Goal: Task Accomplishment & Management: Use online tool/utility

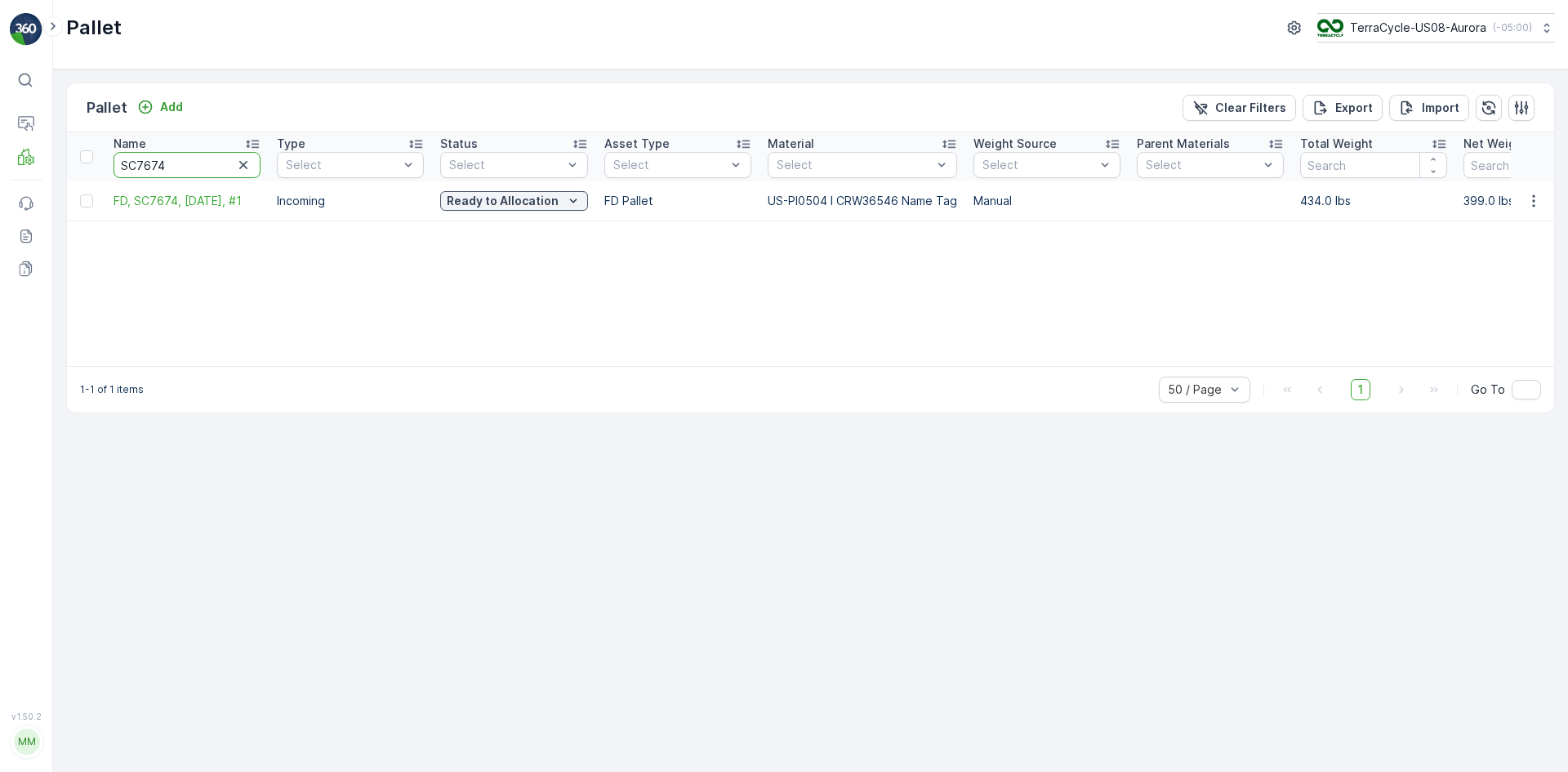
drag, startPoint x: 163, startPoint y: 165, endPoint x: 66, endPoint y: 161, distance: 97.1
click at [66, 161] on div "Pallet Add Clear Filters Export Import Name SC7674 Type Select Status Select As…" at bounding box center [809, 420] width 1514 height 702
type input "22587"
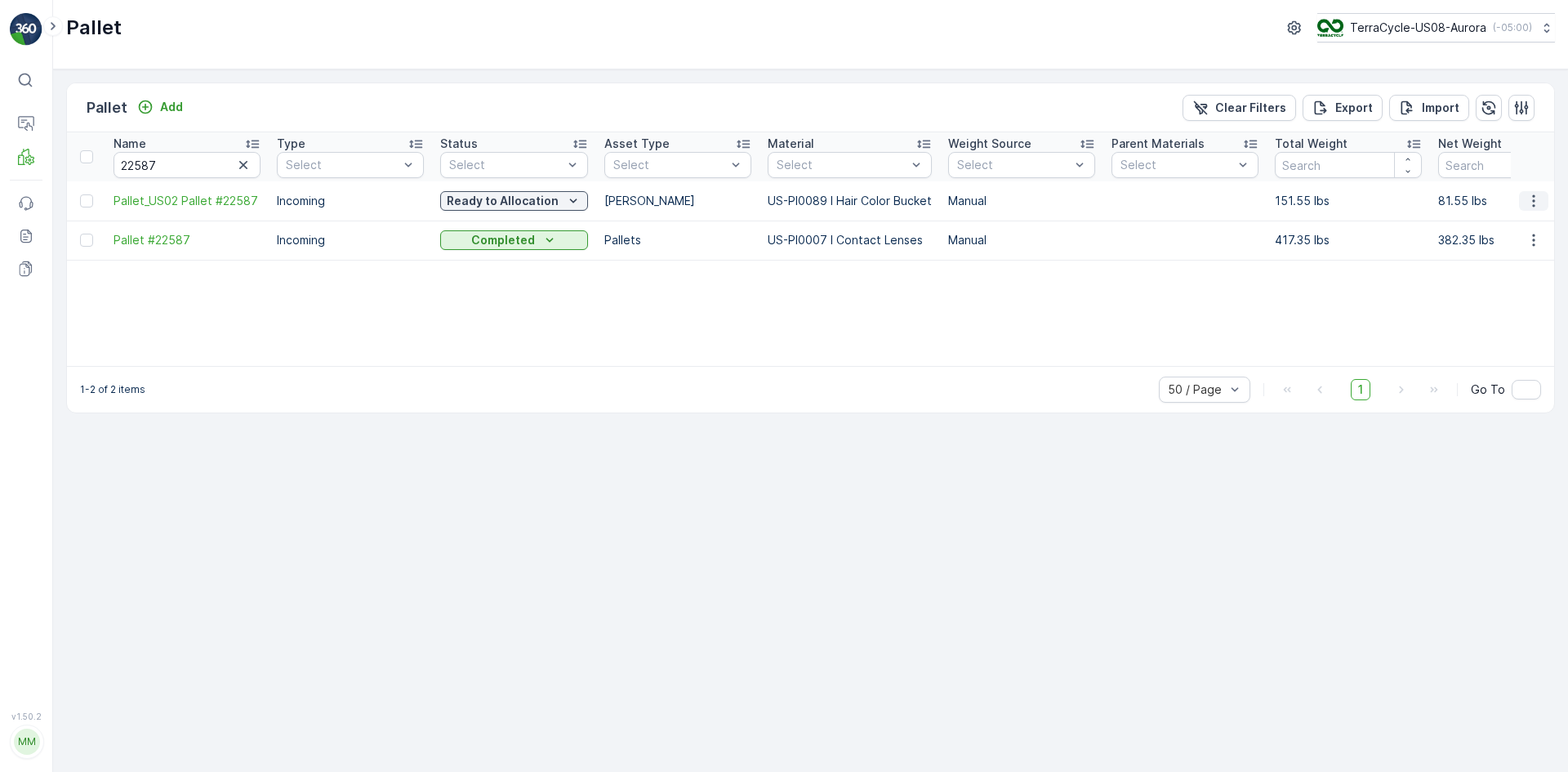
click at [1526, 209] on icon "button" at bounding box center [1533, 201] width 16 height 16
click at [1102, 311] on div "Name 22587 Type Select Status Select Asset Type Select Material Select Weight S…" at bounding box center [809, 248] width 1487 height 233
click at [80, 200] on p "Pallet" at bounding box center [74, 202] width 31 height 16
click at [107, 196] on link "Pallet" at bounding box center [111, 202] width 118 height 23
click at [103, 223] on link "Process" at bounding box center [111, 225] width 118 height 23
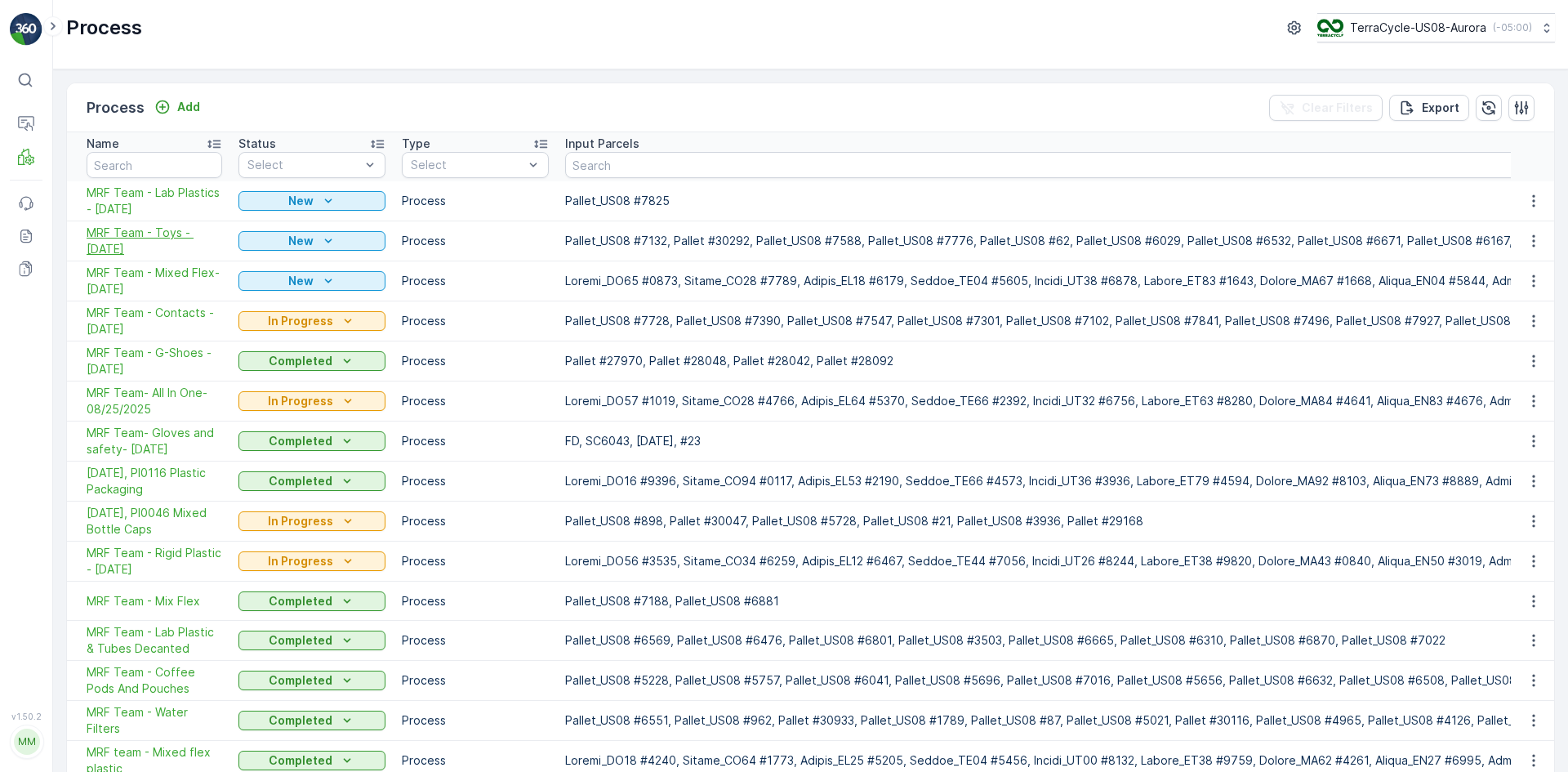
click at [165, 232] on span "MRF Team - Toys - [DATE]" at bounding box center [154, 240] width 136 height 33
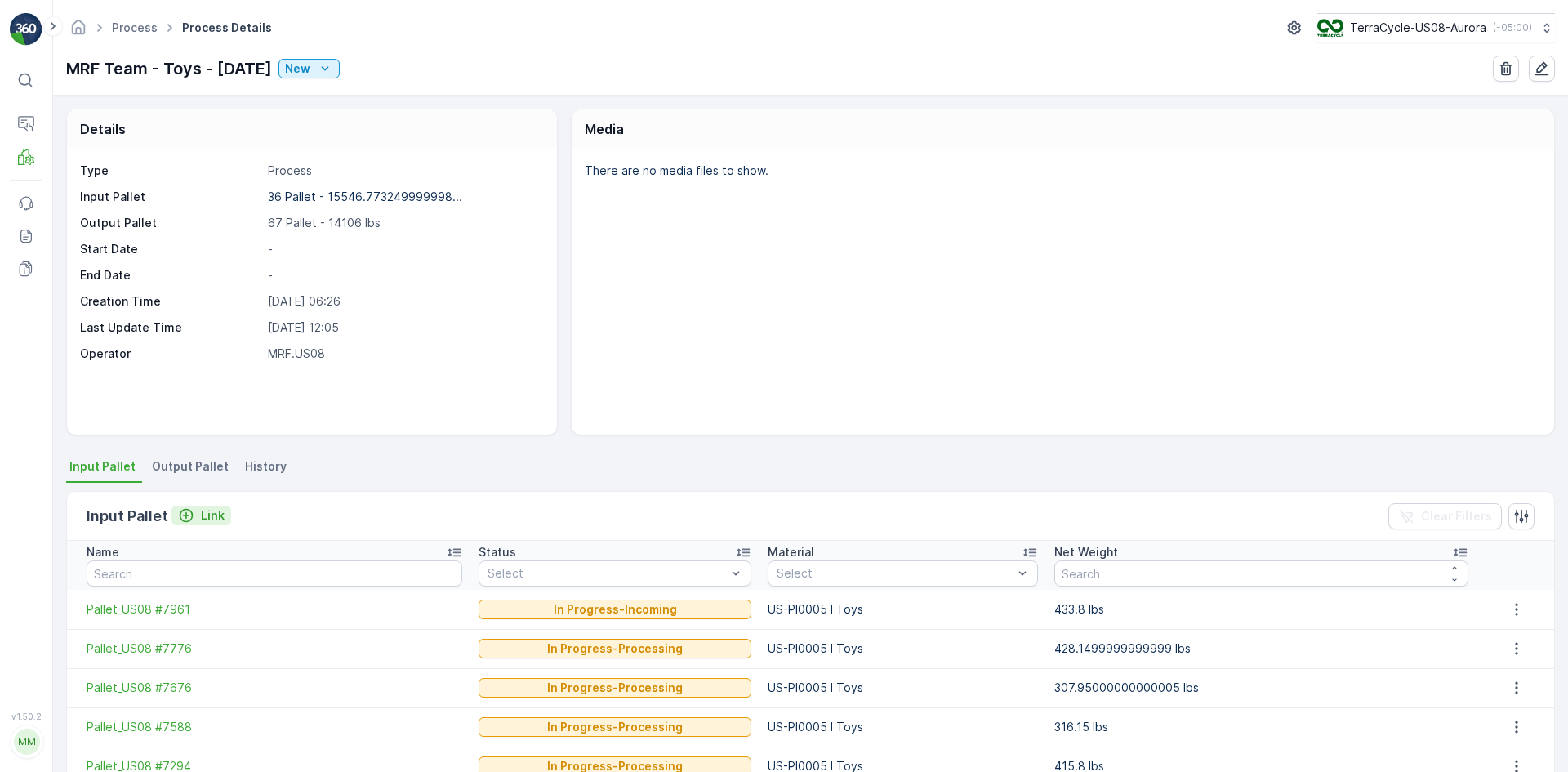
click at [204, 520] on p "Link" at bounding box center [213, 516] width 24 height 16
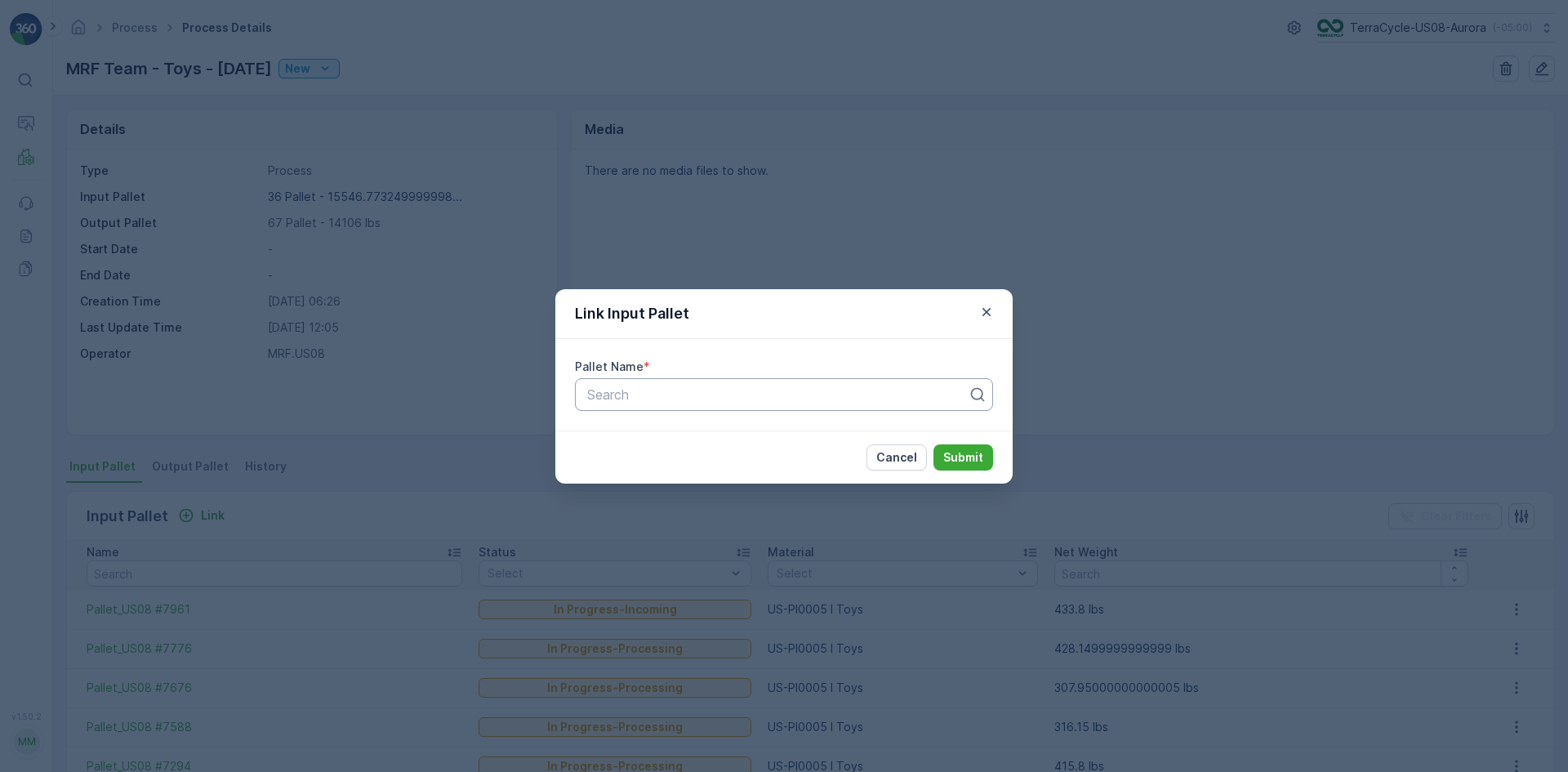
click at [749, 398] on div at bounding box center [778, 394] width 383 height 15
type input "4406"
click at [731, 427] on div "Pallet_US08 #4406" at bounding box center [784, 434] width 398 height 15
click at [954, 457] on p "Submit" at bounding box center [963, 457] width 40 height 16
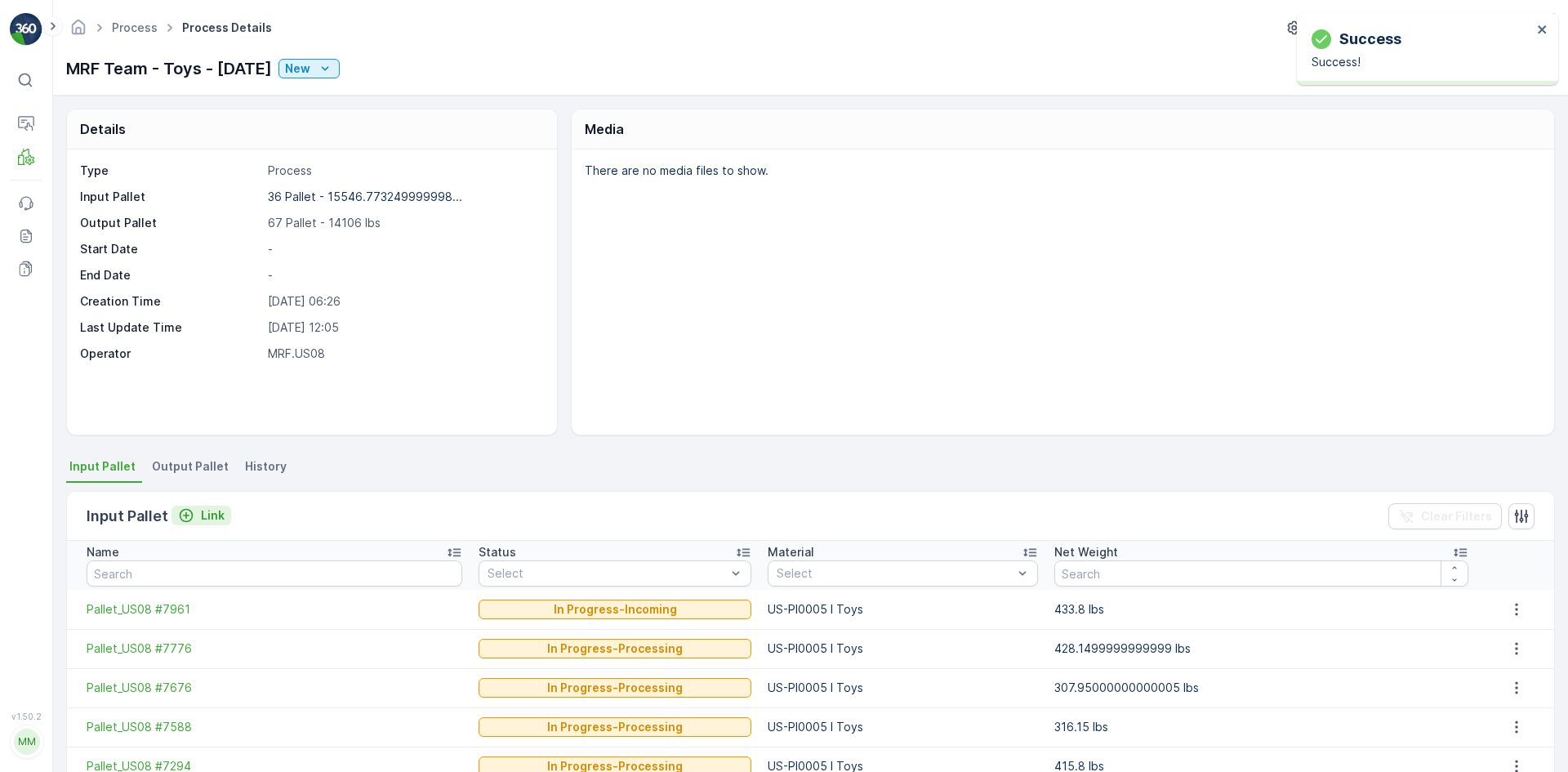
click at [195, 513] on div "Link" at bounding box center [201, 516] width 47 height 16
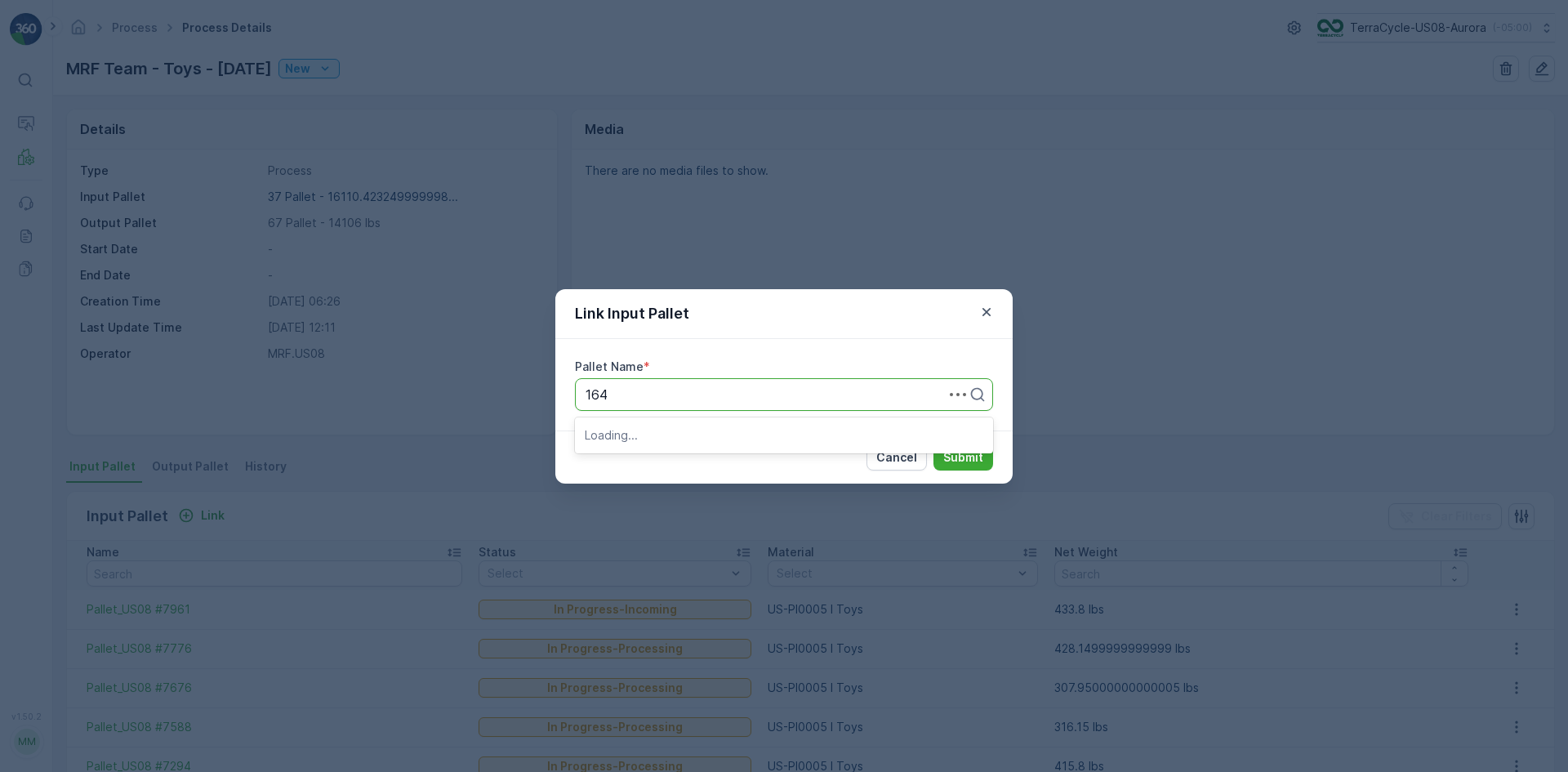
type input "1641"
click at [933, 444] on button "Submit" at bounding box center [963, 457] width 60 height 26
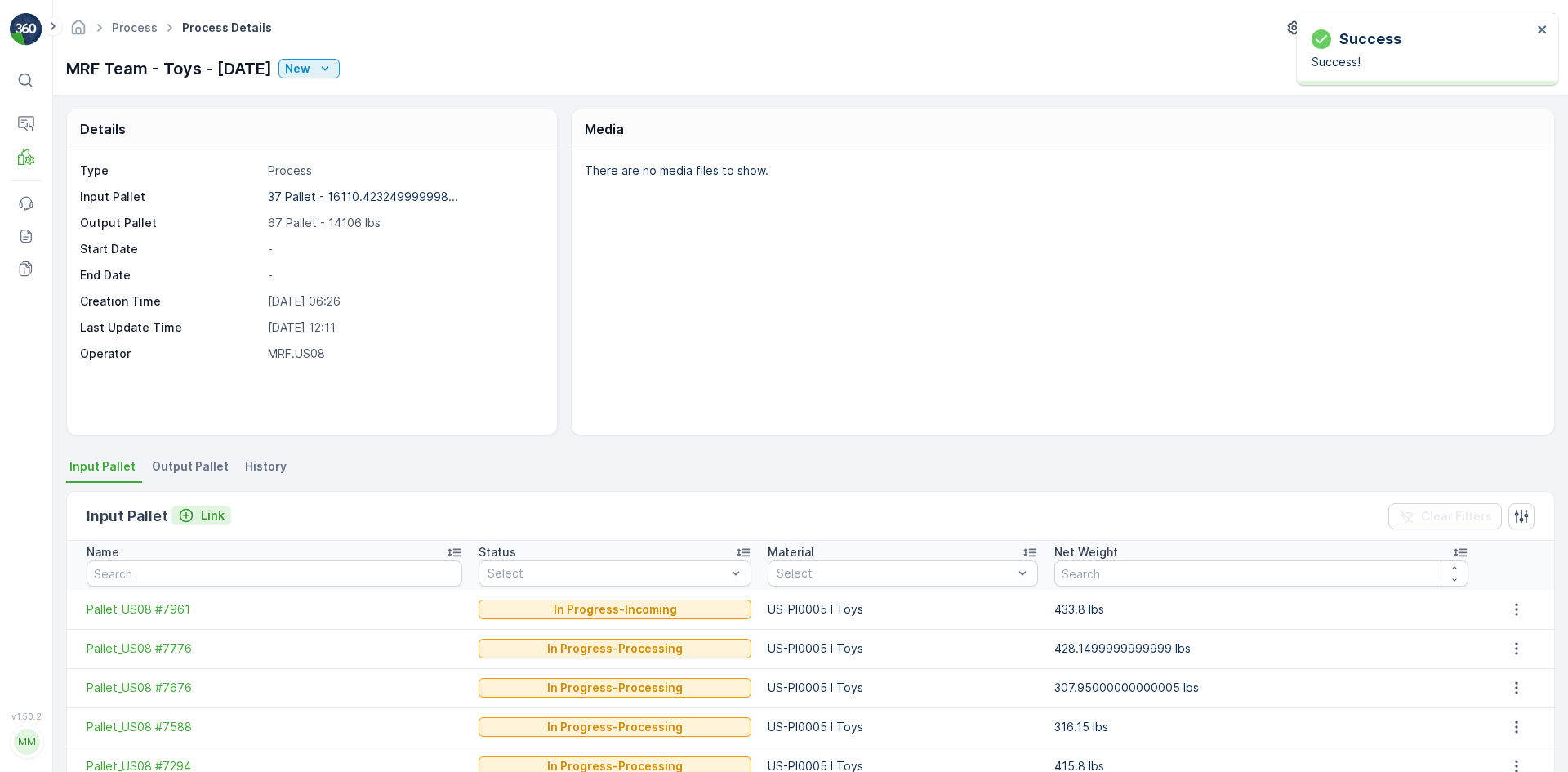
click at [214, 520] on p "Link" at bounding box center [213, 516] width 24 height 16
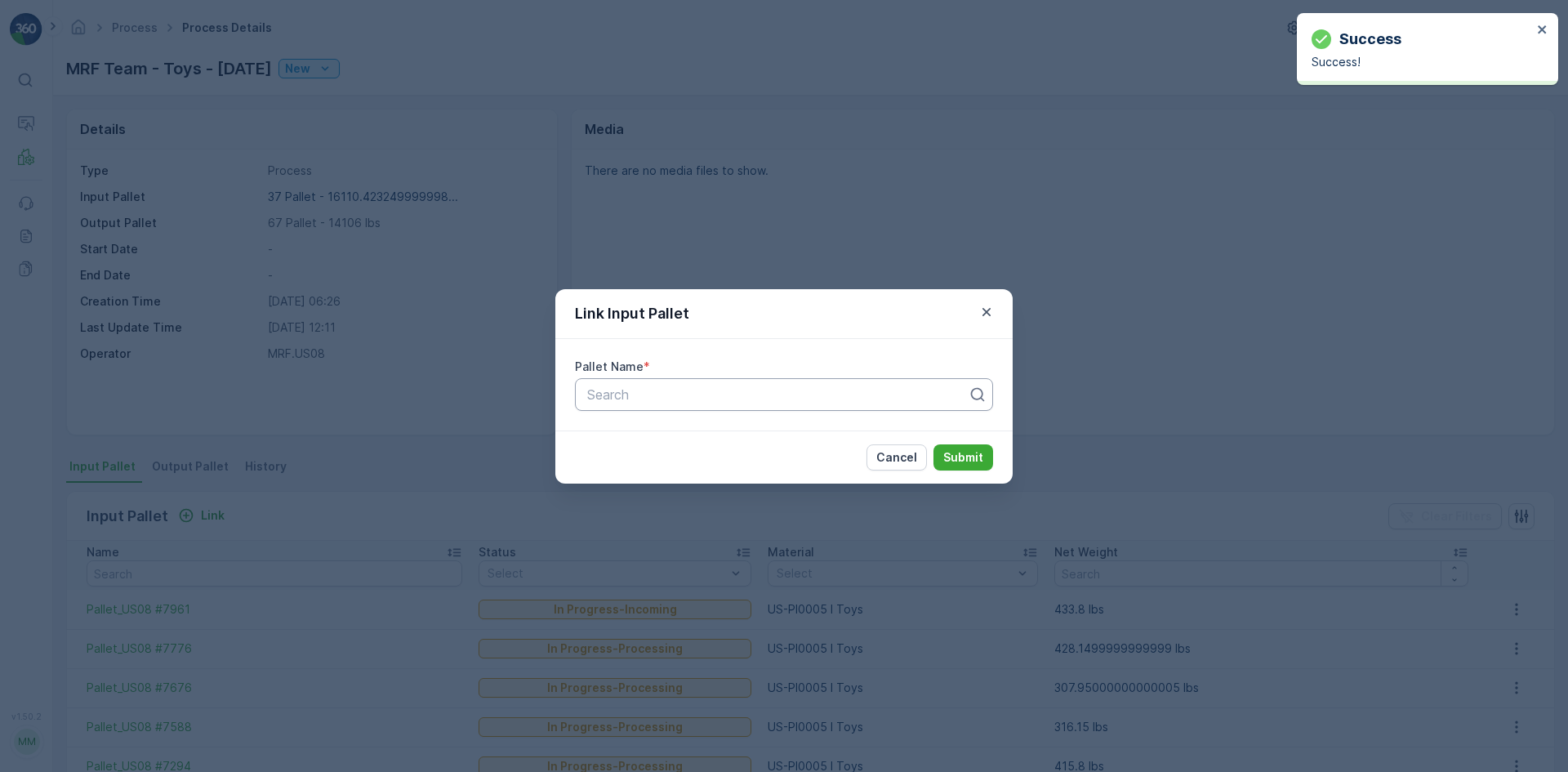
click at [623, 394] on div at bounding box center [778, 394] width 383 height 15
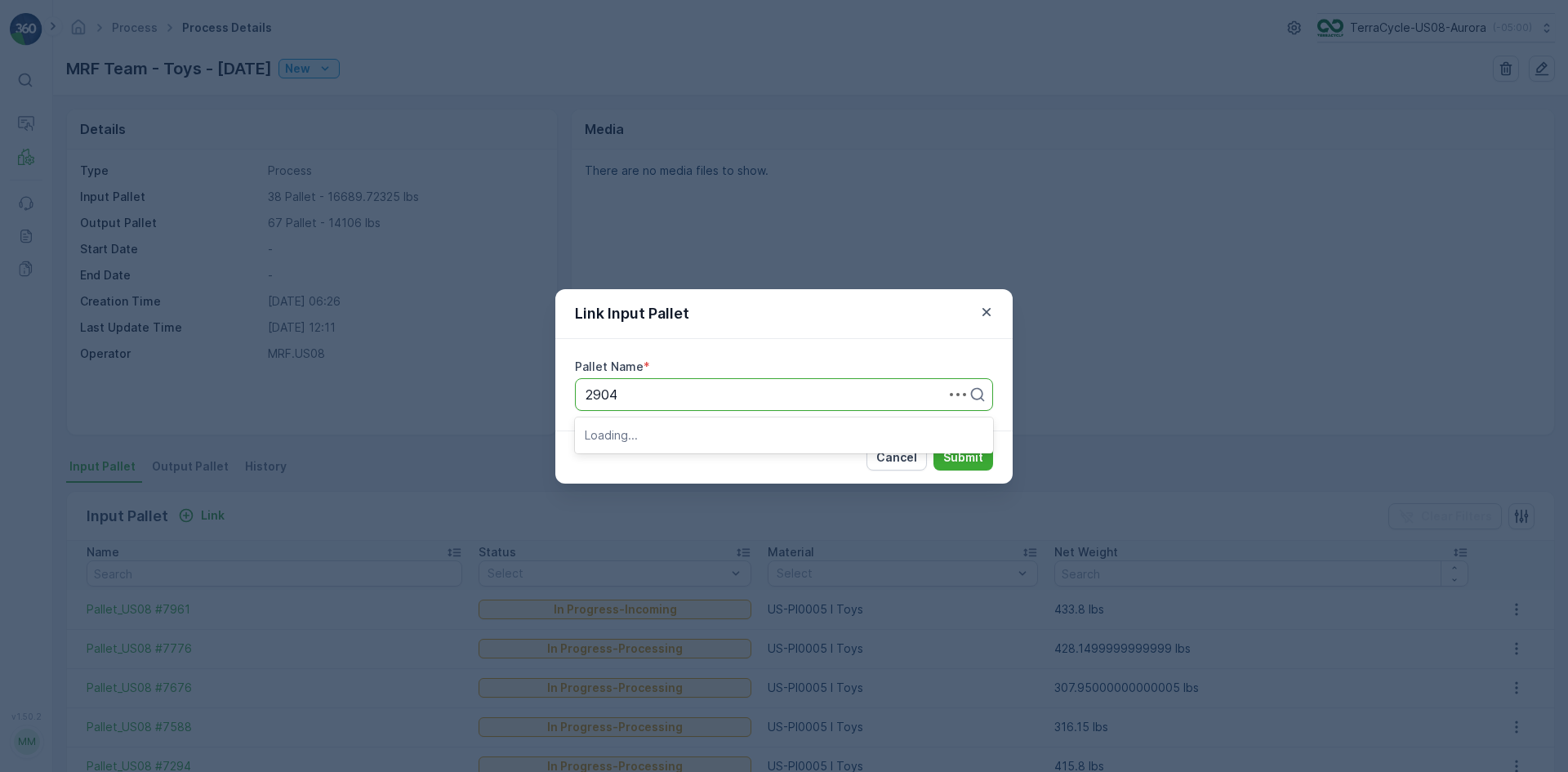
type input "29047"
click at [643, 405] on div "Search" at bounding box center [784, 394] width 418 height 33
type input "2"
type input "3205"
click at [718, 445] on div "Pallet_US08 #3205" at bounding box center [784, 434] width 418 height 28
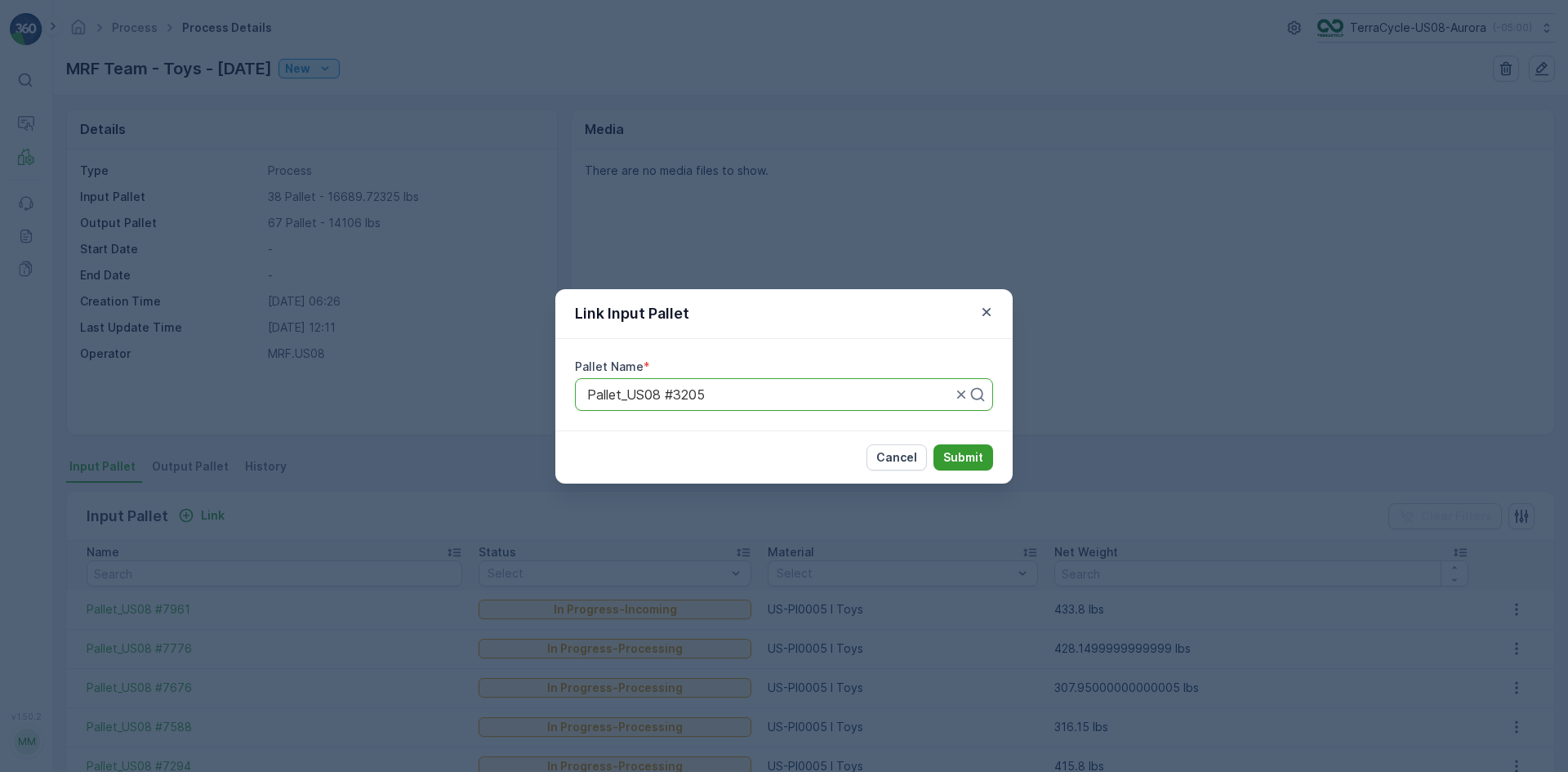
click at [982, 462] on p "Submit" at bounding box center [963, 457] width 40 height 16
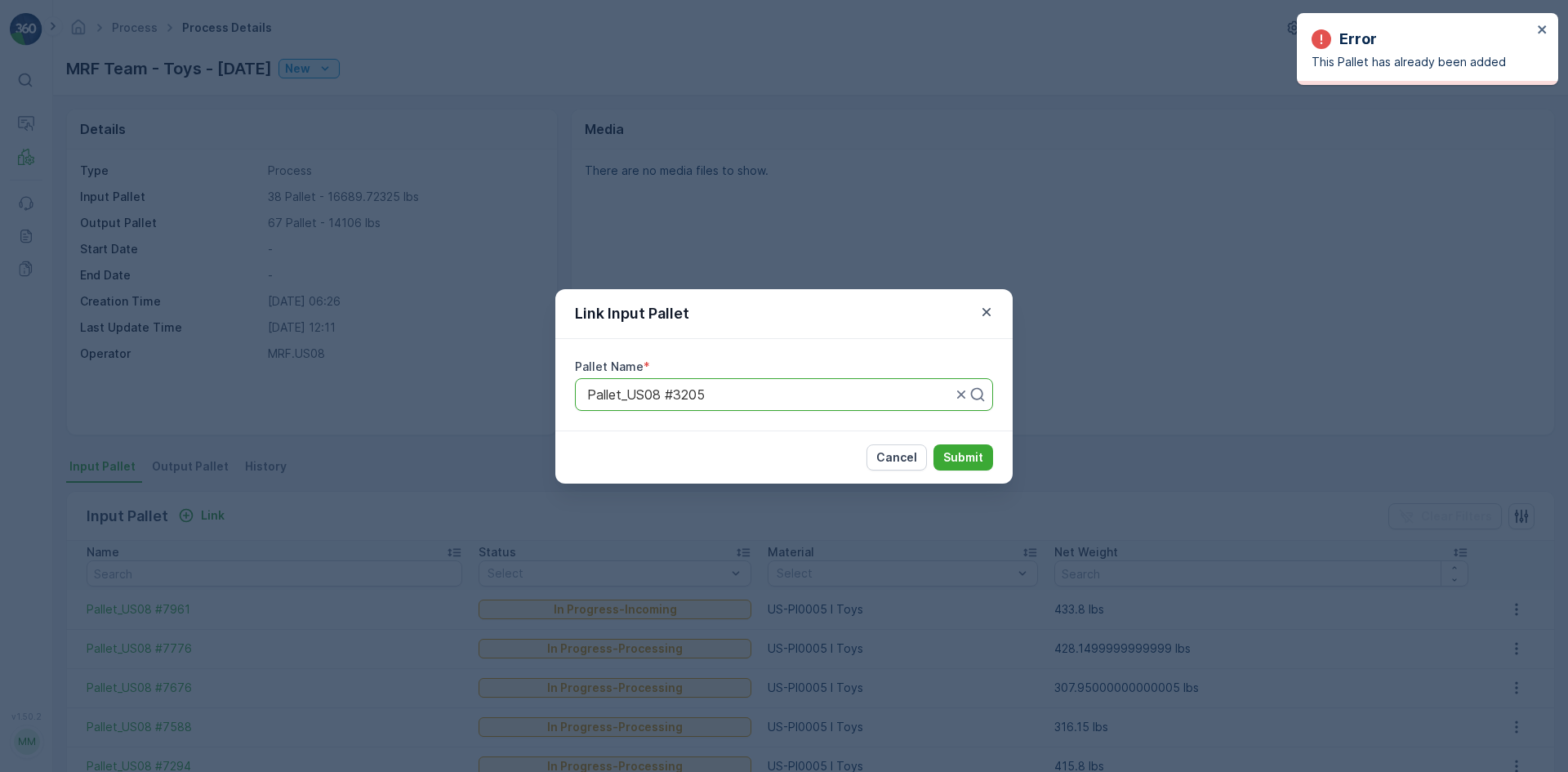
click at [755, 392] on div at bounding box center [770, 394] width 367 height 15
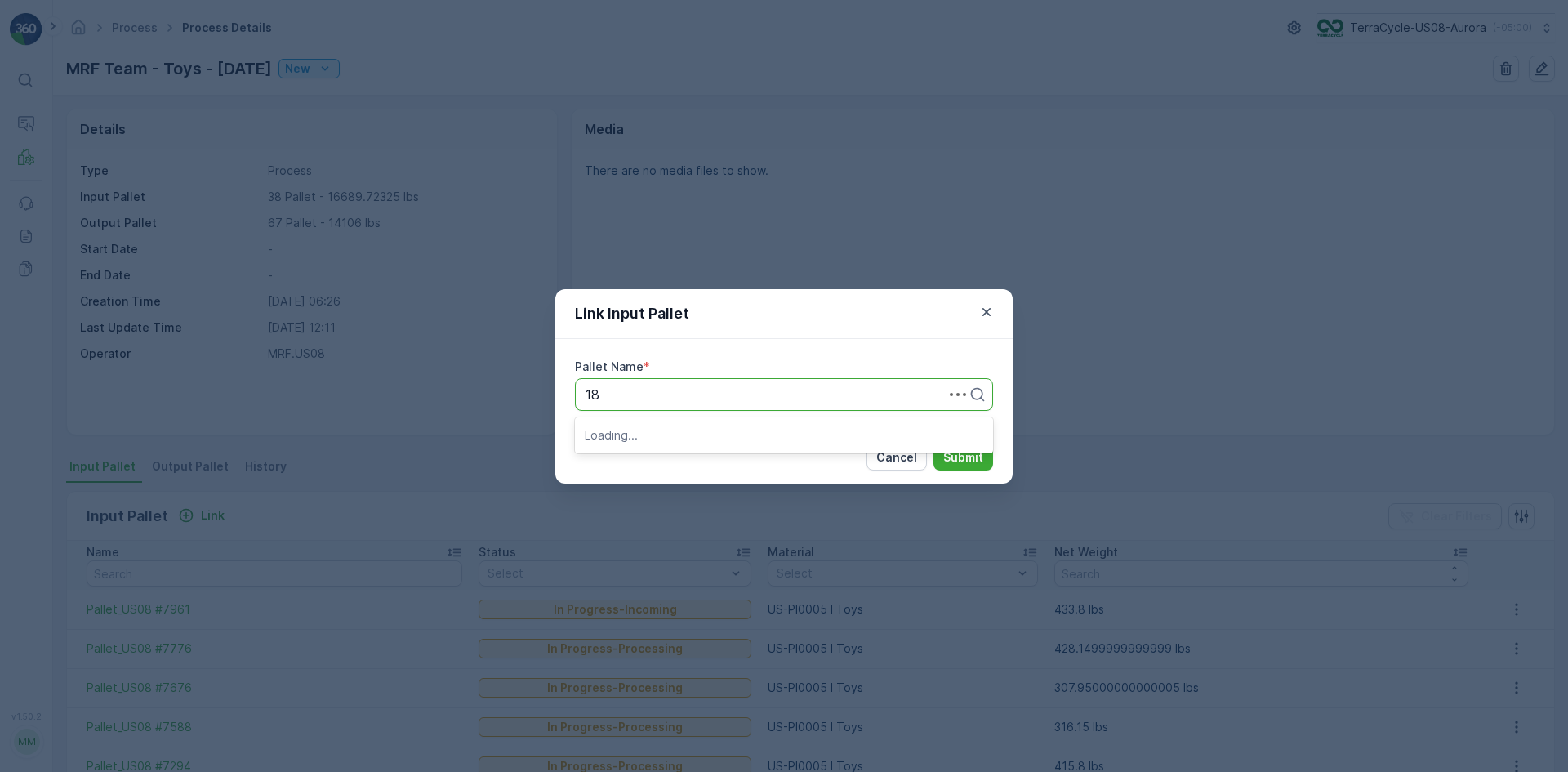
type input "186"
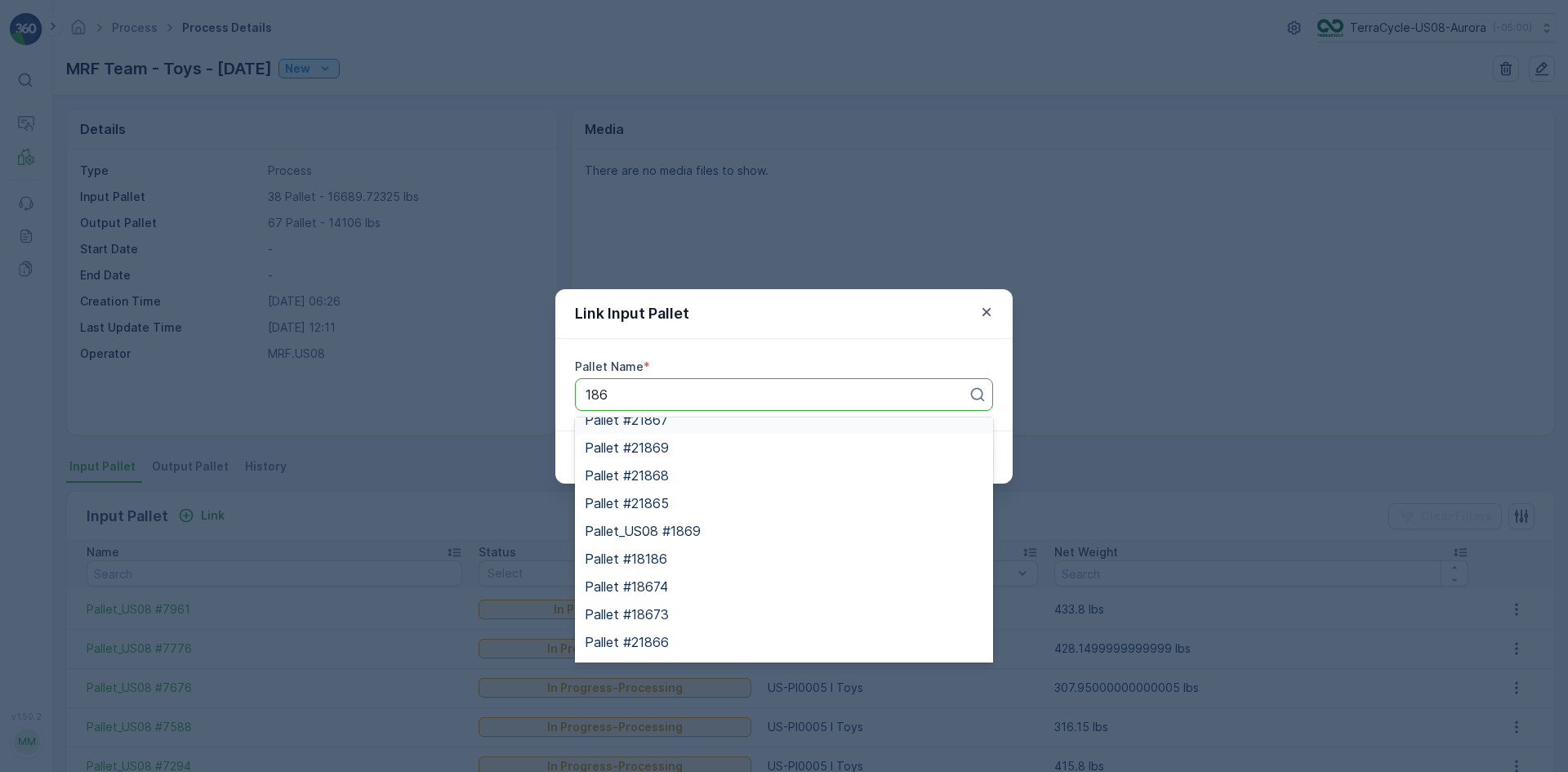
scroll to position [157, 0]
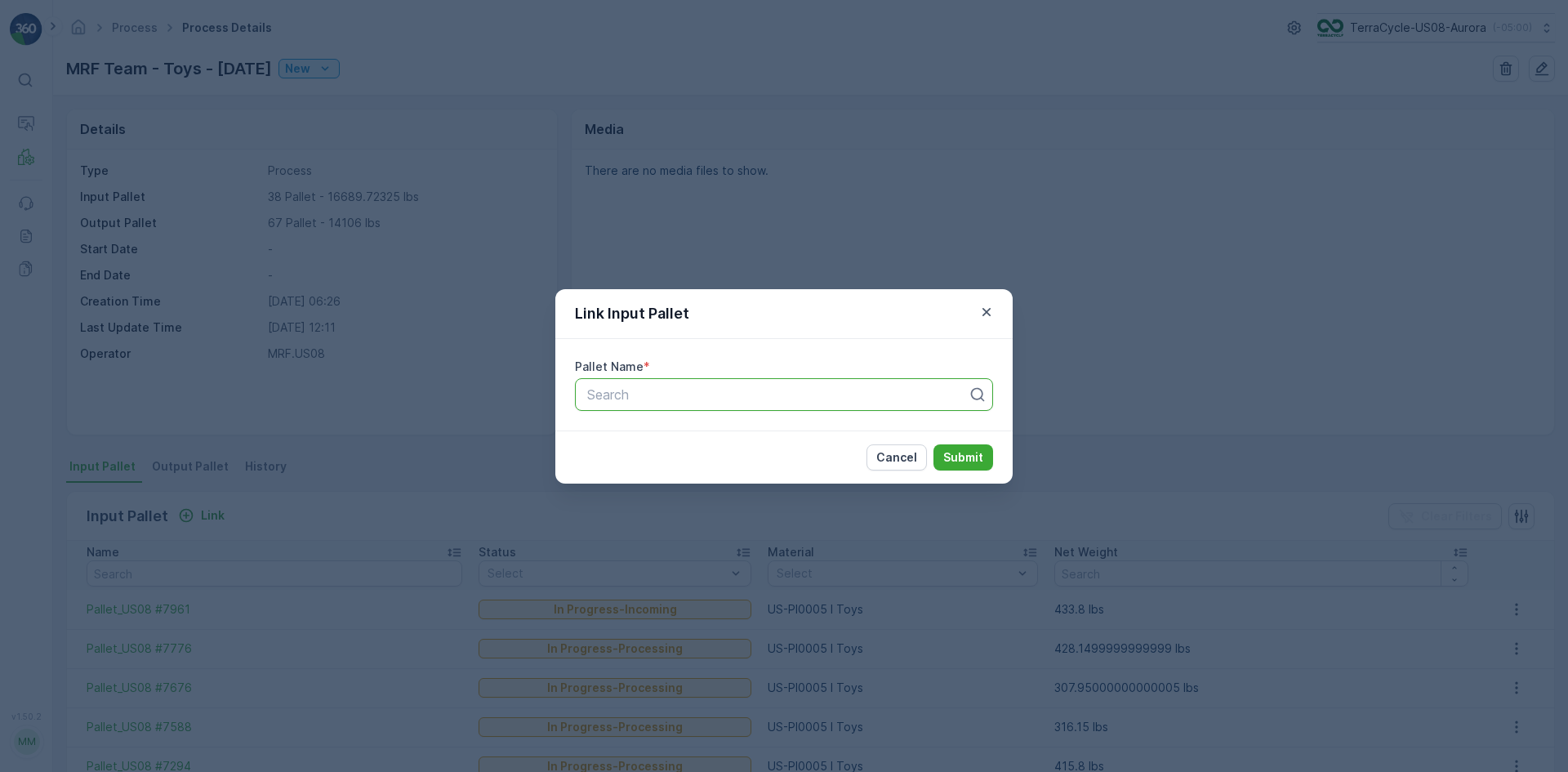
click at [584, 388] on div "Search" at bounding box center [784, 394] width 418 height 33
click at [630, 397] on input "us08# 186" at bounding box center [620, 394] width 68 height 15
type input "us08#186"
click at [1192, 268] on div "Link Input Pallet Pallet Name * All selected options have been cleared. Use Up …" at bounding box center [784, 386] width 1568 height 772
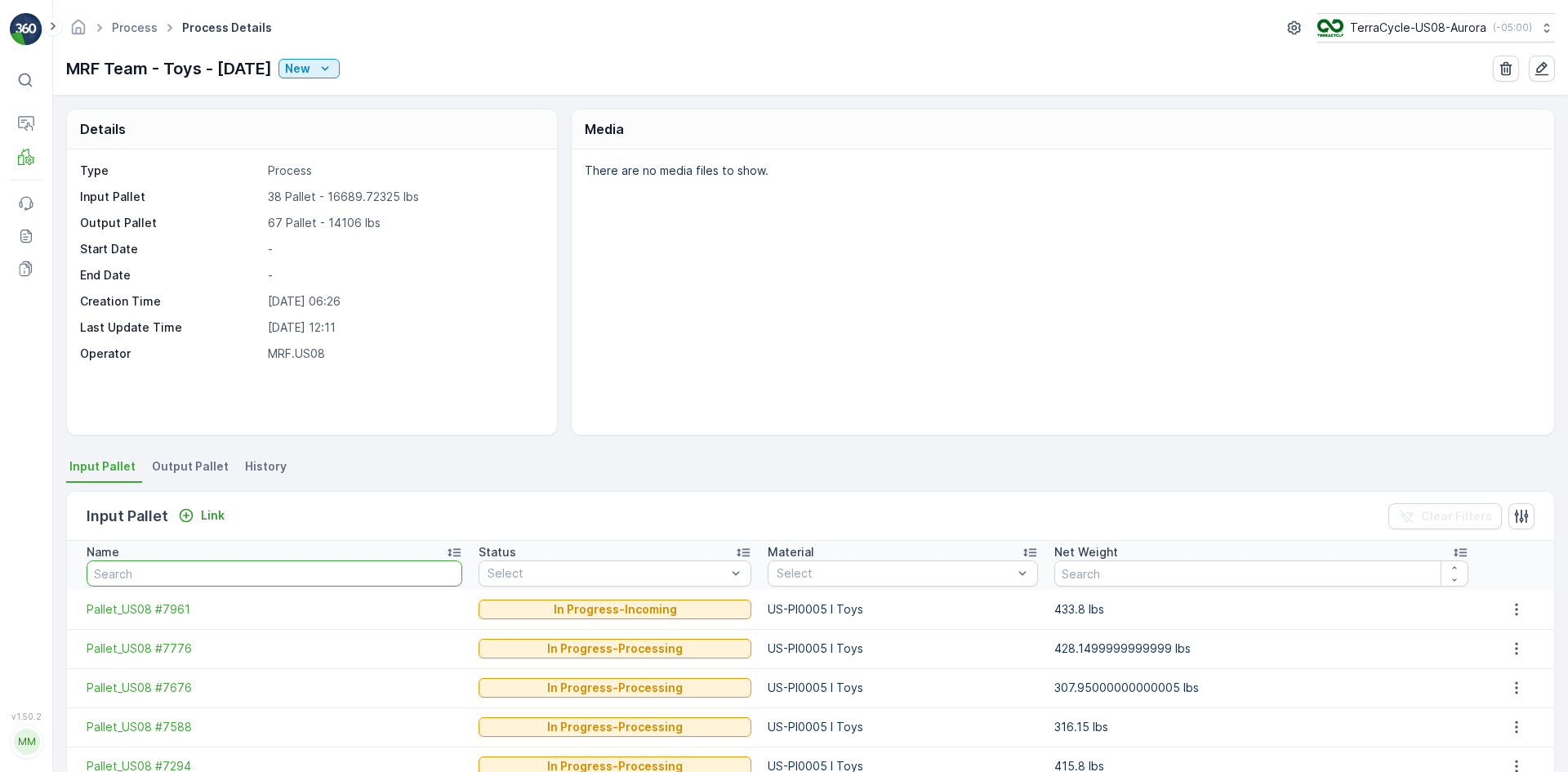
click at [225, 573] on input "text" at bounding box center [274, 573] width 375 height 26
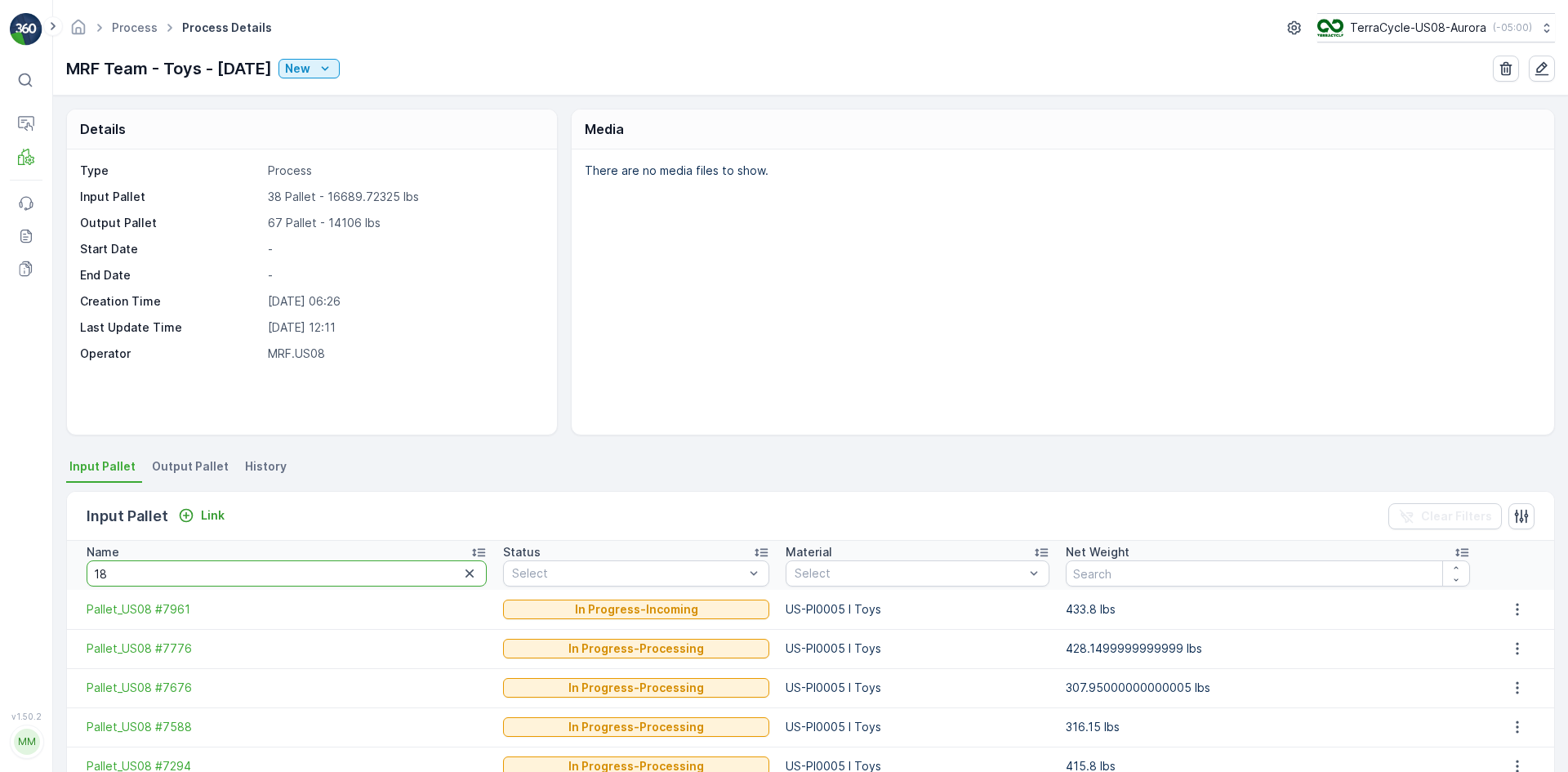
type input "186"
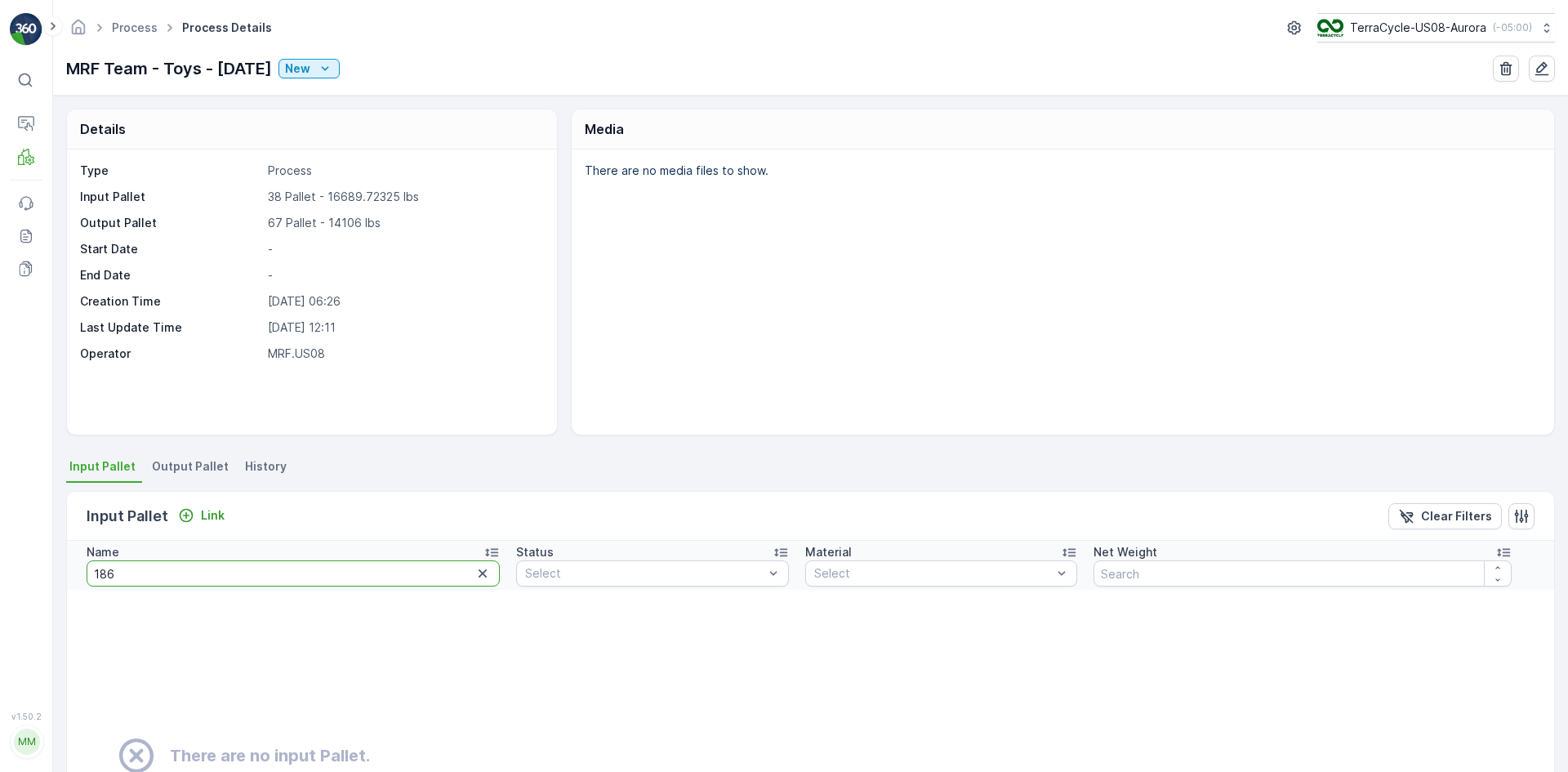
drag, startPoint x: 278, startPoint y: 570, endPoint x: 0, endPoint y: 593, distance: 278.9
click at [0, 593] on div "⌘B Operations MRF Events Reports Documents v 1.50.2 MM MRF.US08 Process Process…" at bounding box center [784, 386] width 1568 height 772
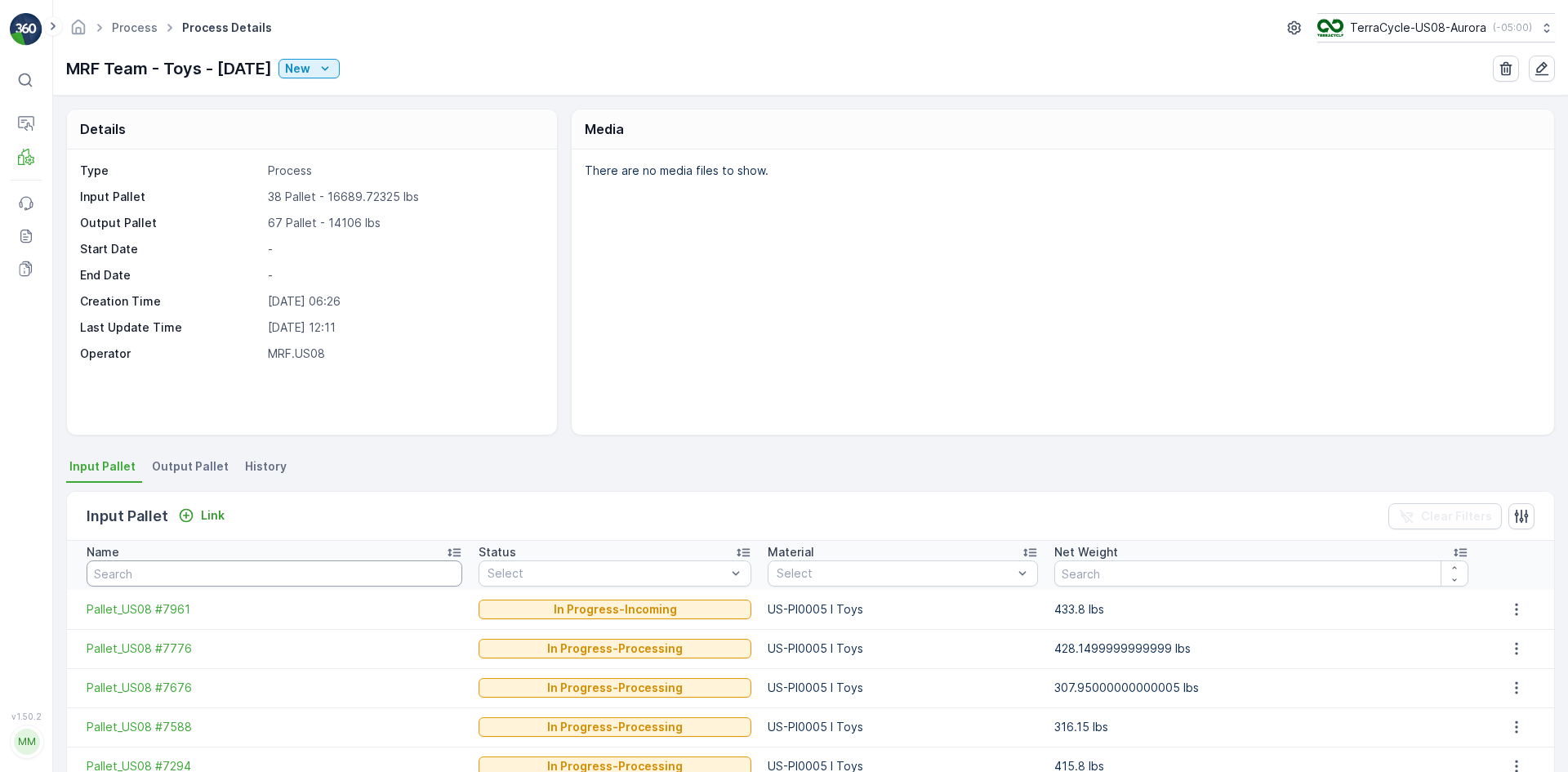
click at [148, 570] on input "text" at bounding box center [274, 573] width 375 height 26
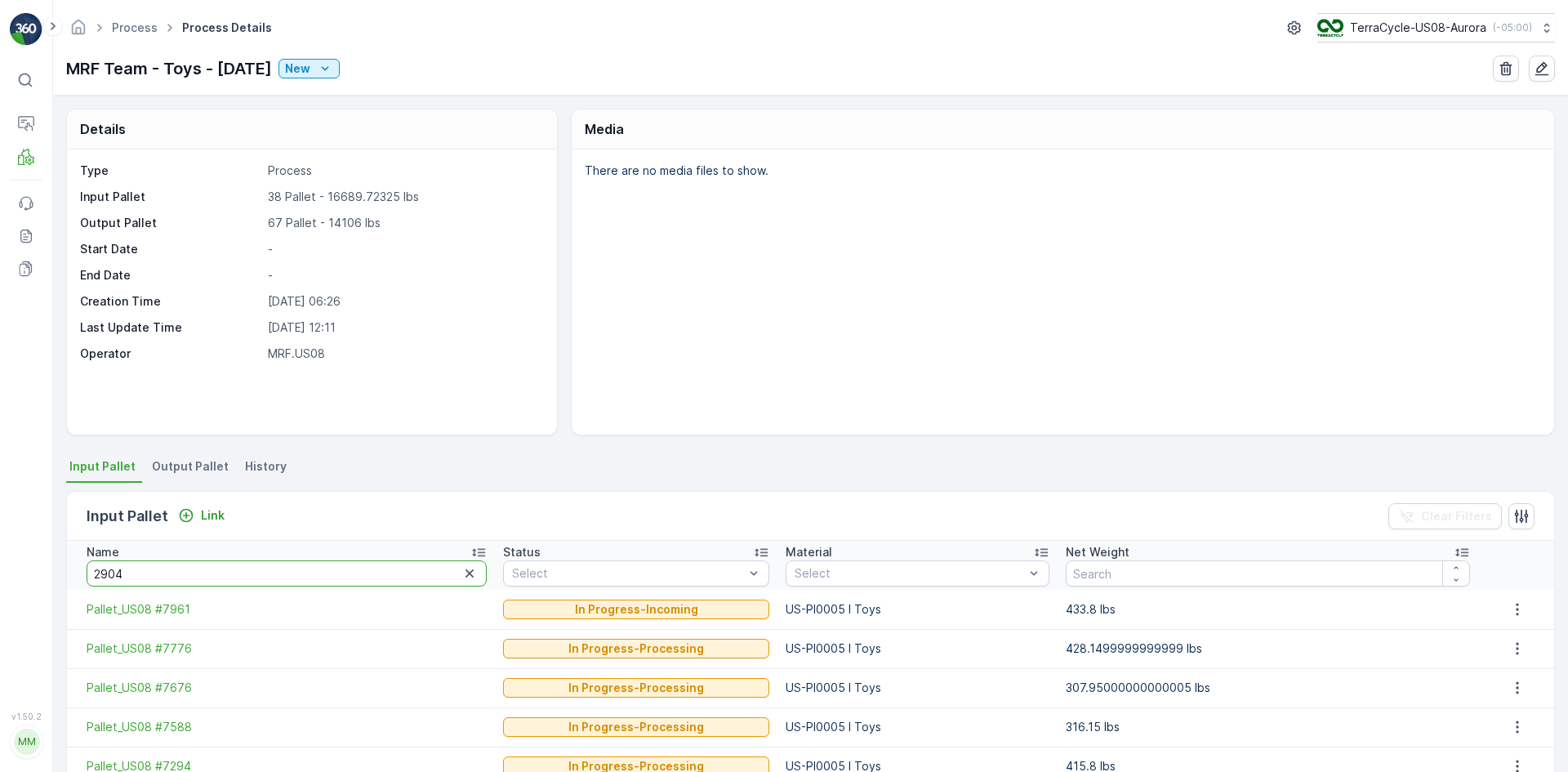
type input "29047"
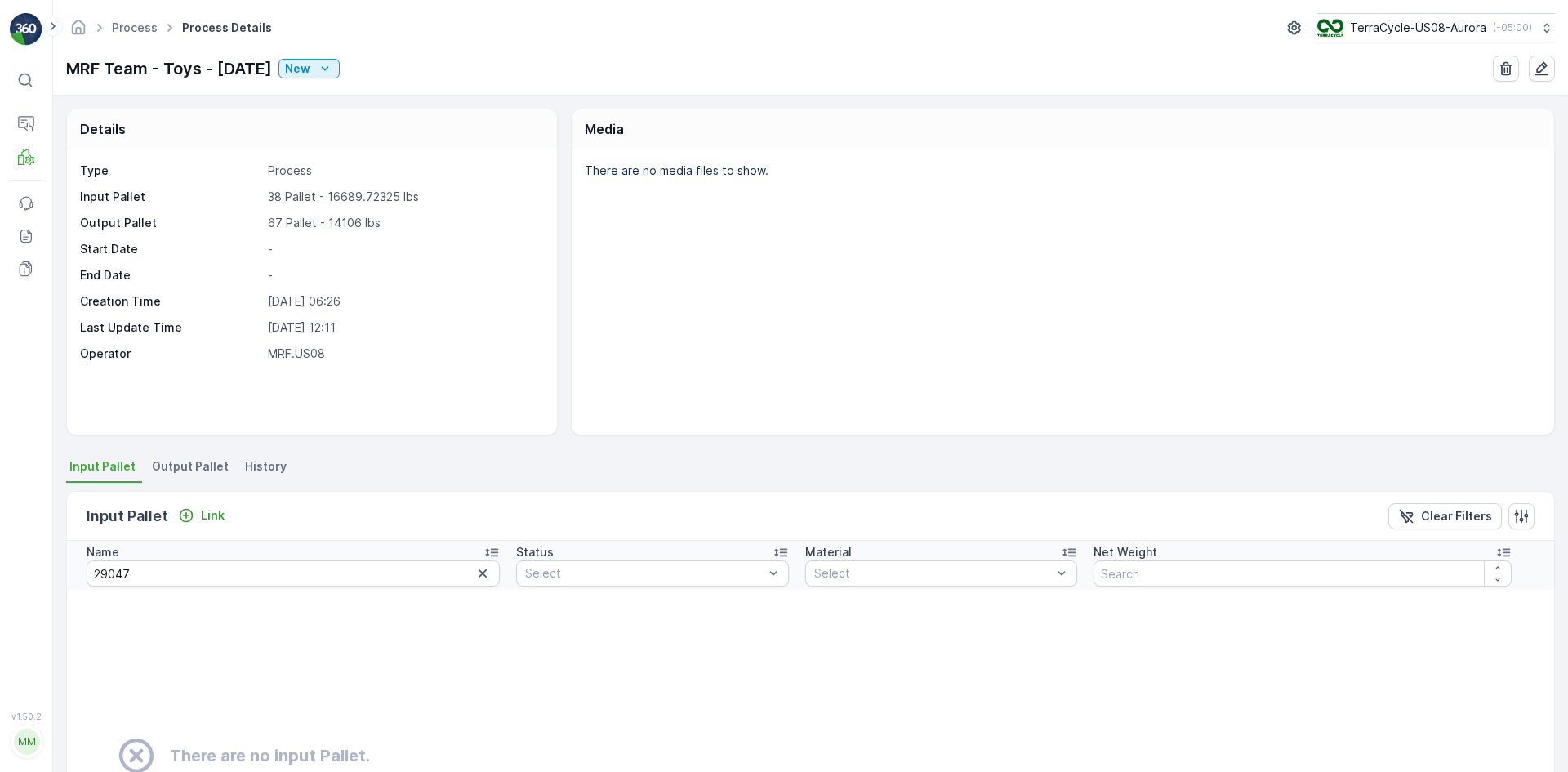
click at [475, 576] on icon "button" at bounding box center [483, 573] width 16 height 16
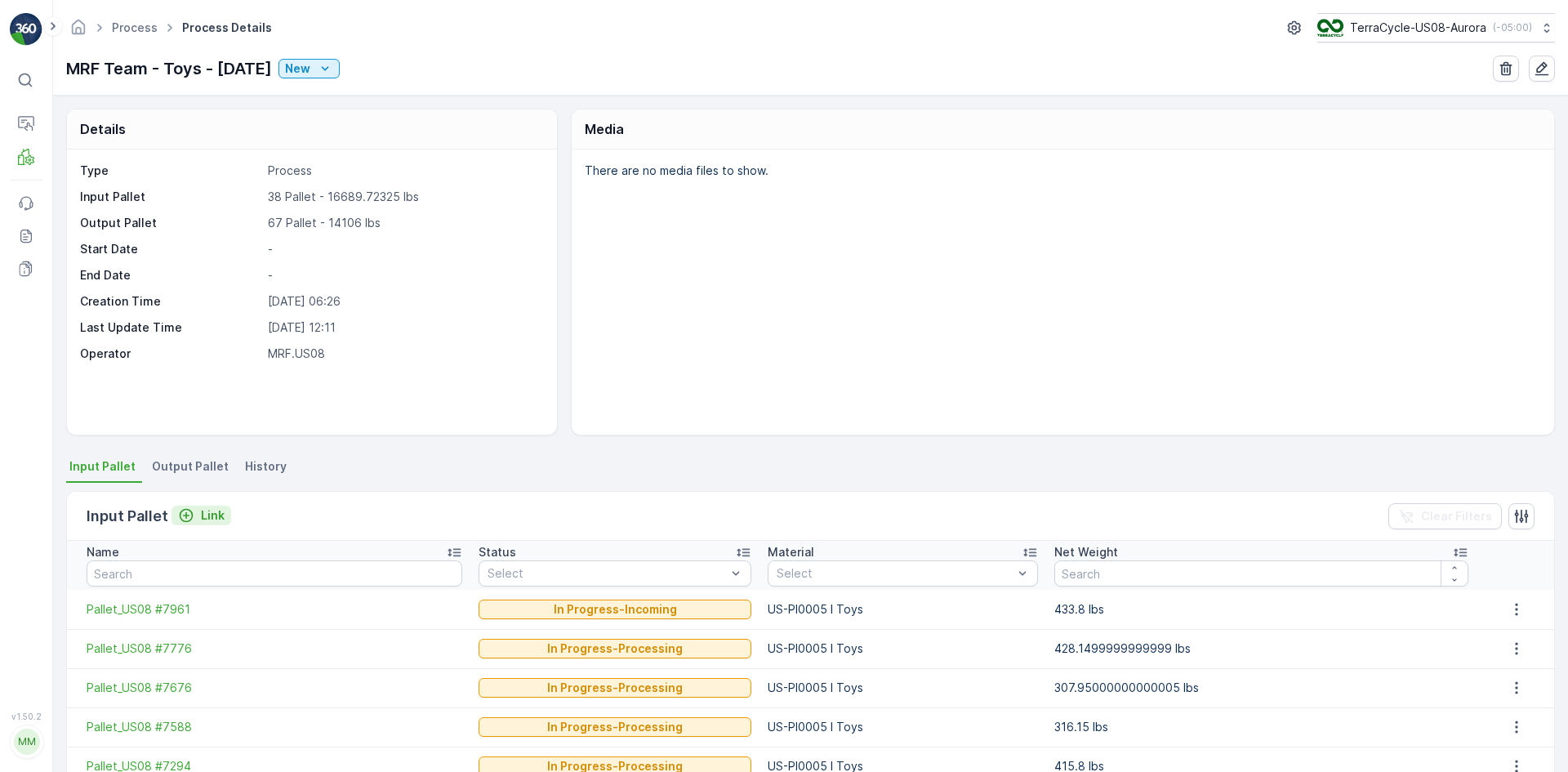
click at [211, 512] on p "Link" at bounding box center [213, 516] width 24 height 16
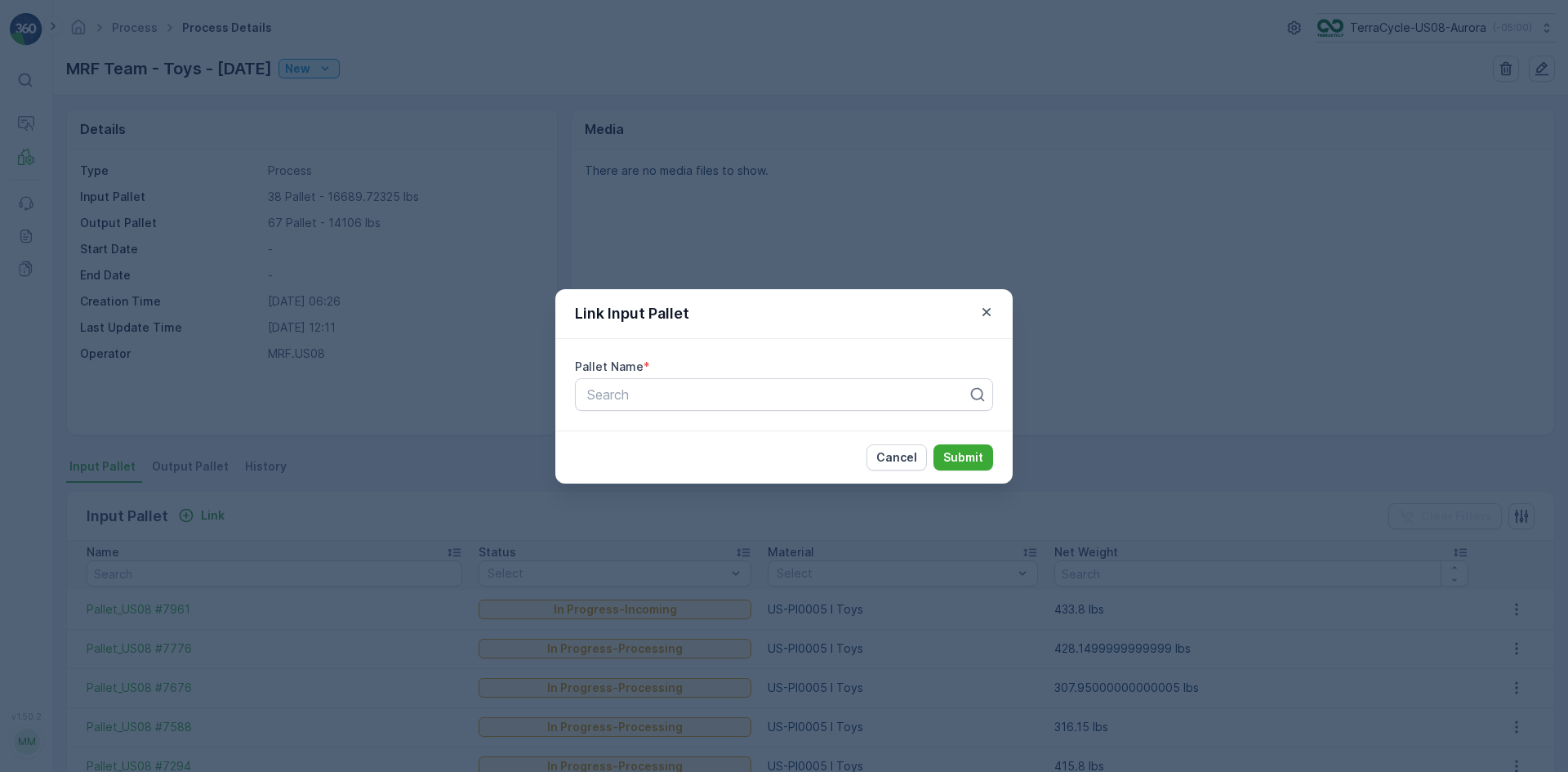
drag, startPoint x: 160, startPoint y: 227, endPoint x: 169, endPoint y: 227, distance: 9.0
click at [161, 226] on div "Link Input Pallet Pallet Name * Search Cancel Submit" at bounding box center [784, 386] width 1568 height 772
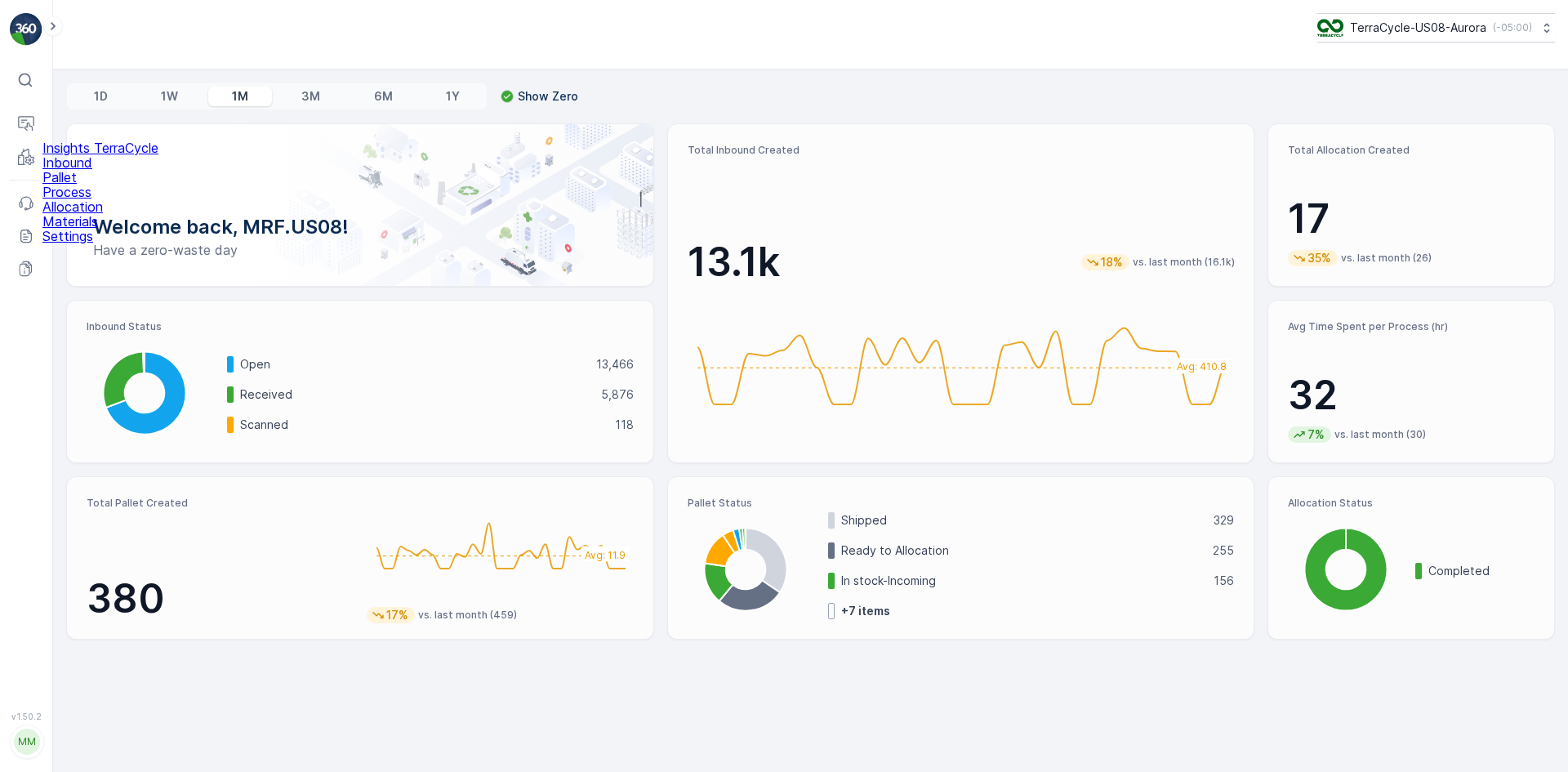
click at [73, 185] on p "Pallet" at bounding box center [100, 177] width 116 height 15
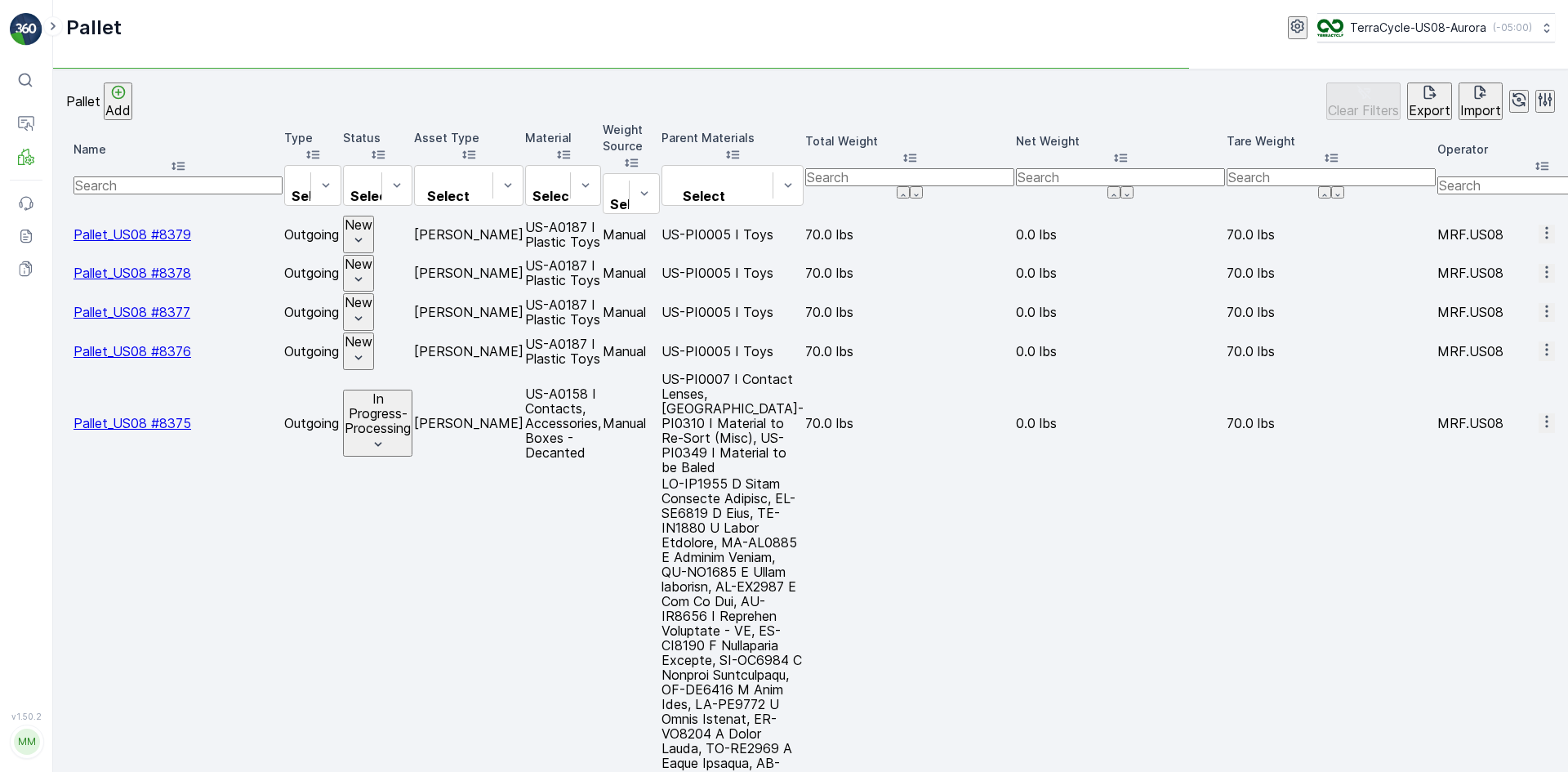
click at [214, 177] on input "text" at bounding box center [178, 186] width 210 height 18
type input "186"
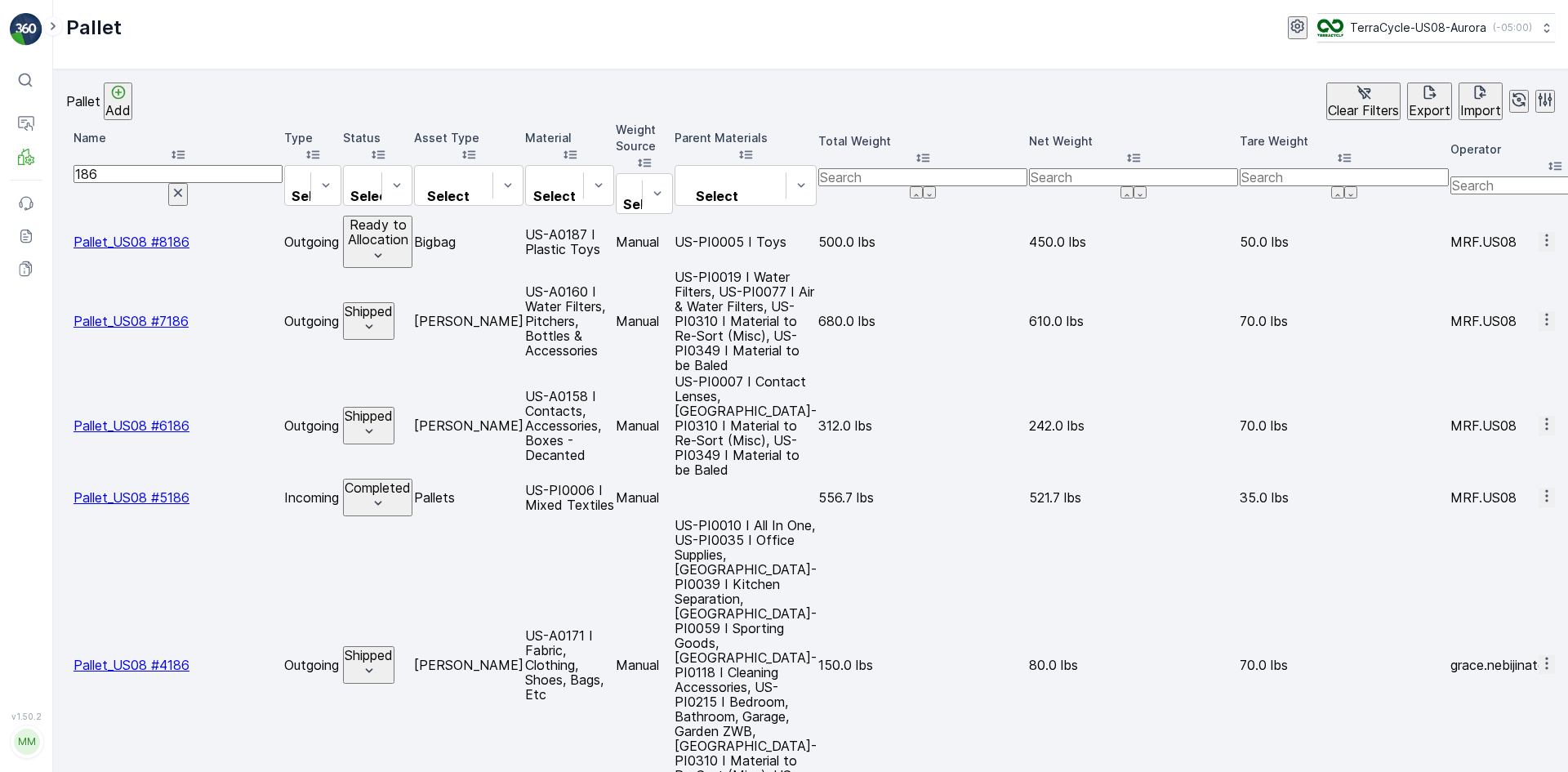
click at [120, 166] on input "186" at bounding box center [178, 174] width 210 height 18
type input "us186"
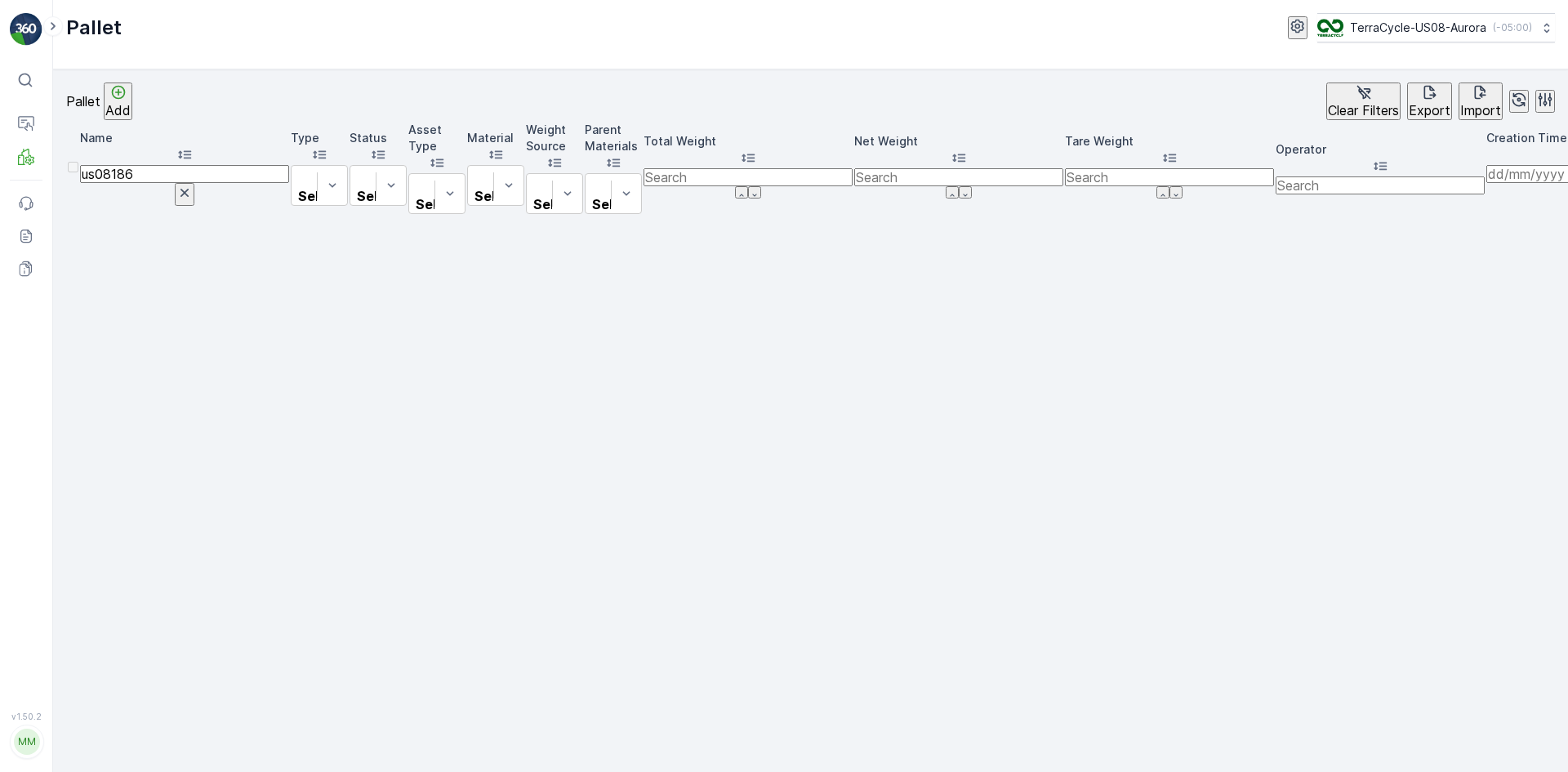
click at [149, 168] on input "us08186" at bounding box center [185, 174] width 210 height 18
type input "us08#186"
click at [154, 173] on input "us08#186" at bounding box center [185, 174] width 210 height 18
type input "us08 #186"
click at [193, 185] on icon "button" at bounding box center [185, 193] width 16 height 16
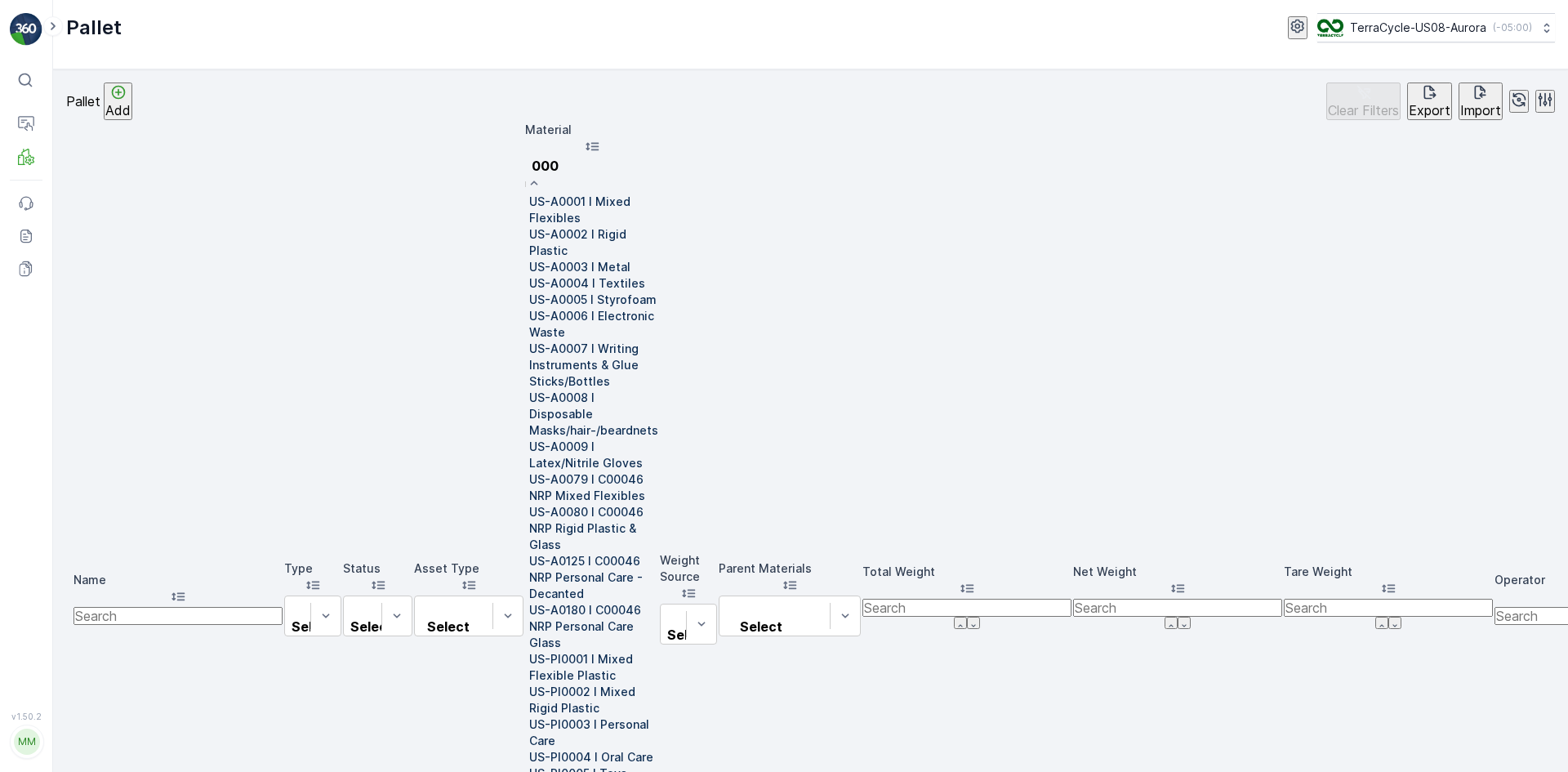
type input "0005"
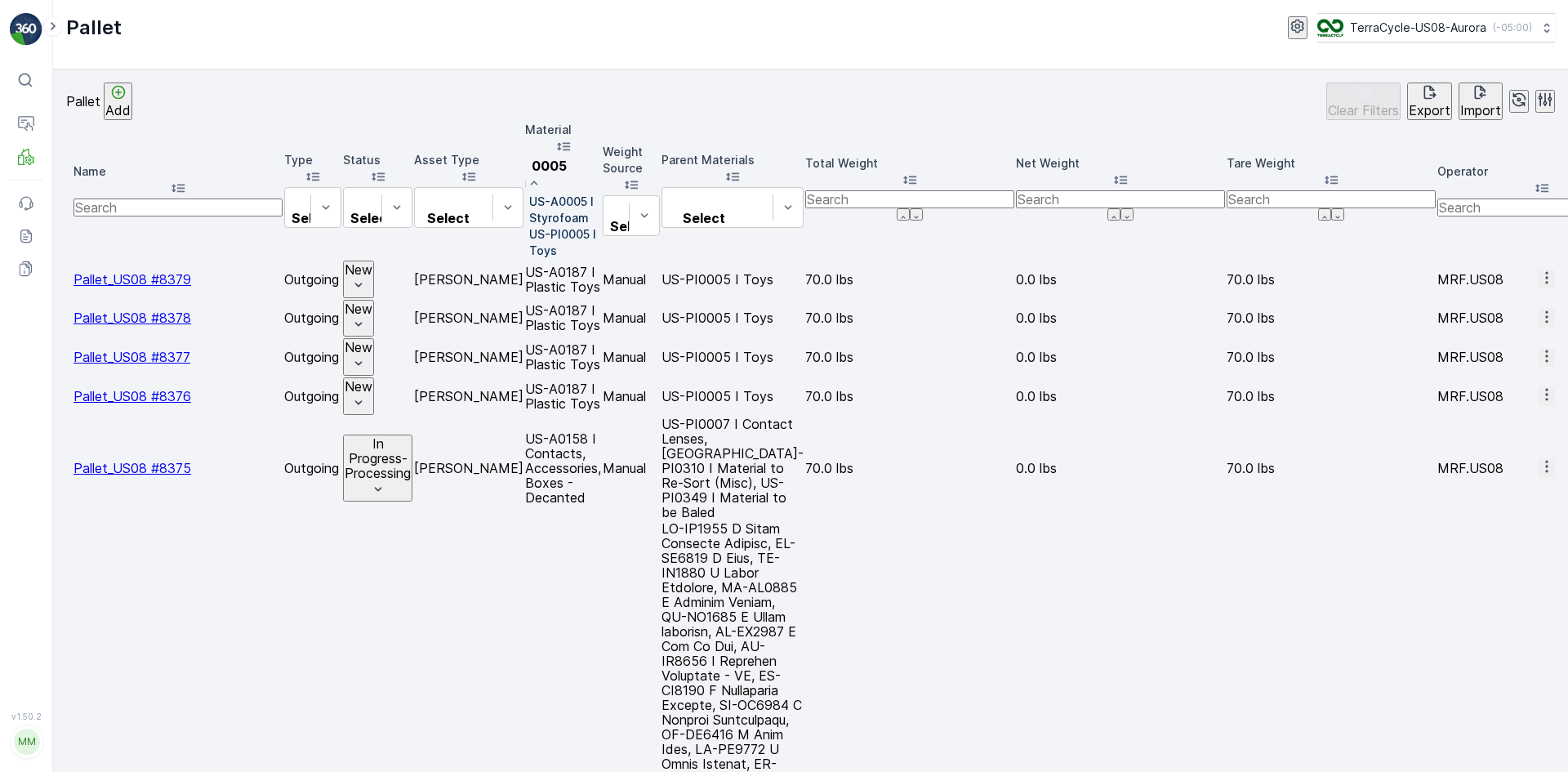
click at [601, 231] on p "US-PI0005 I Toys" at bounding box center [565, 242] width 71 height 33
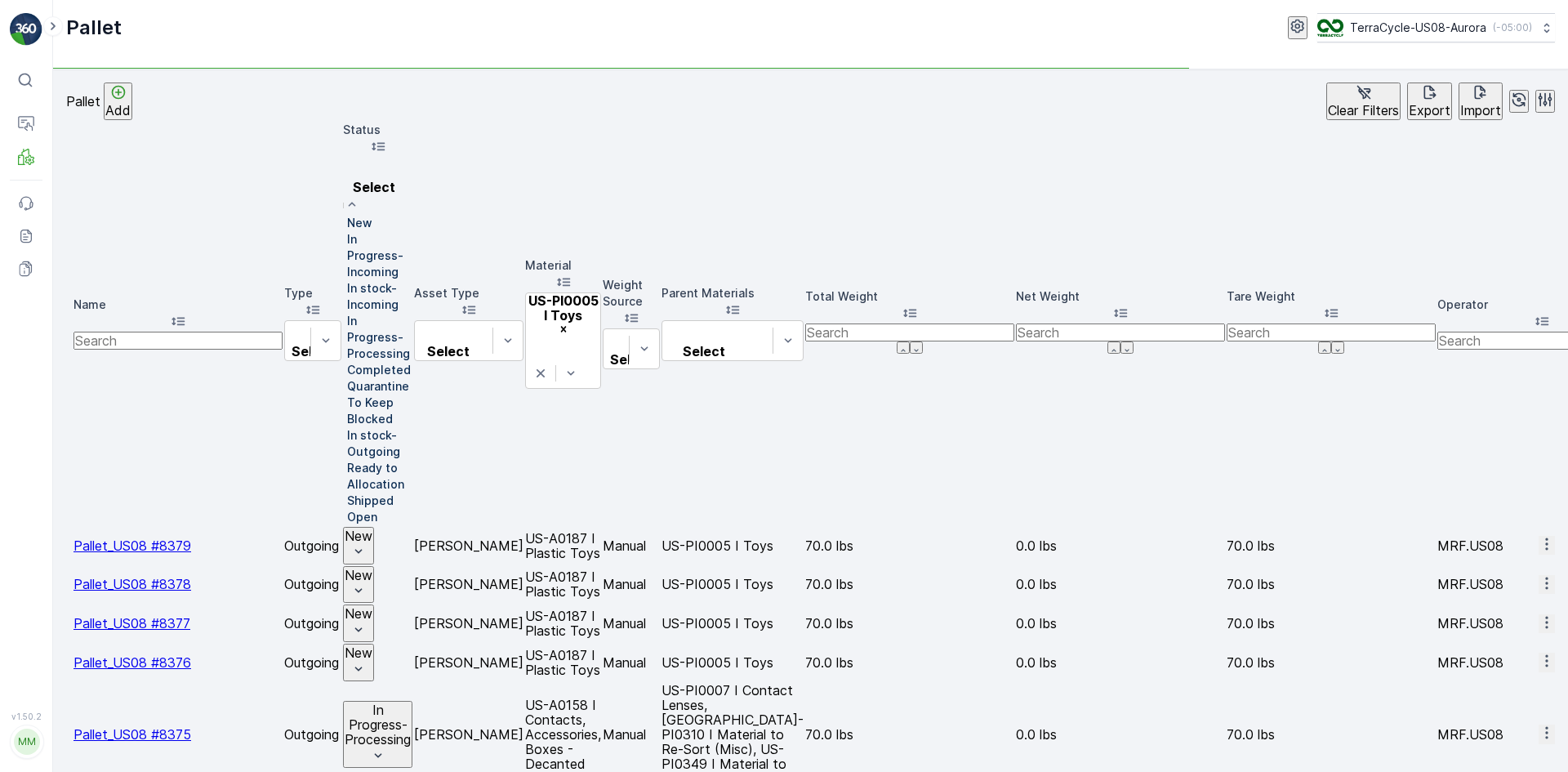
click at [412, 280] on p "In stock-Incoming" at bounding box center [379, 296] width 66 height 33
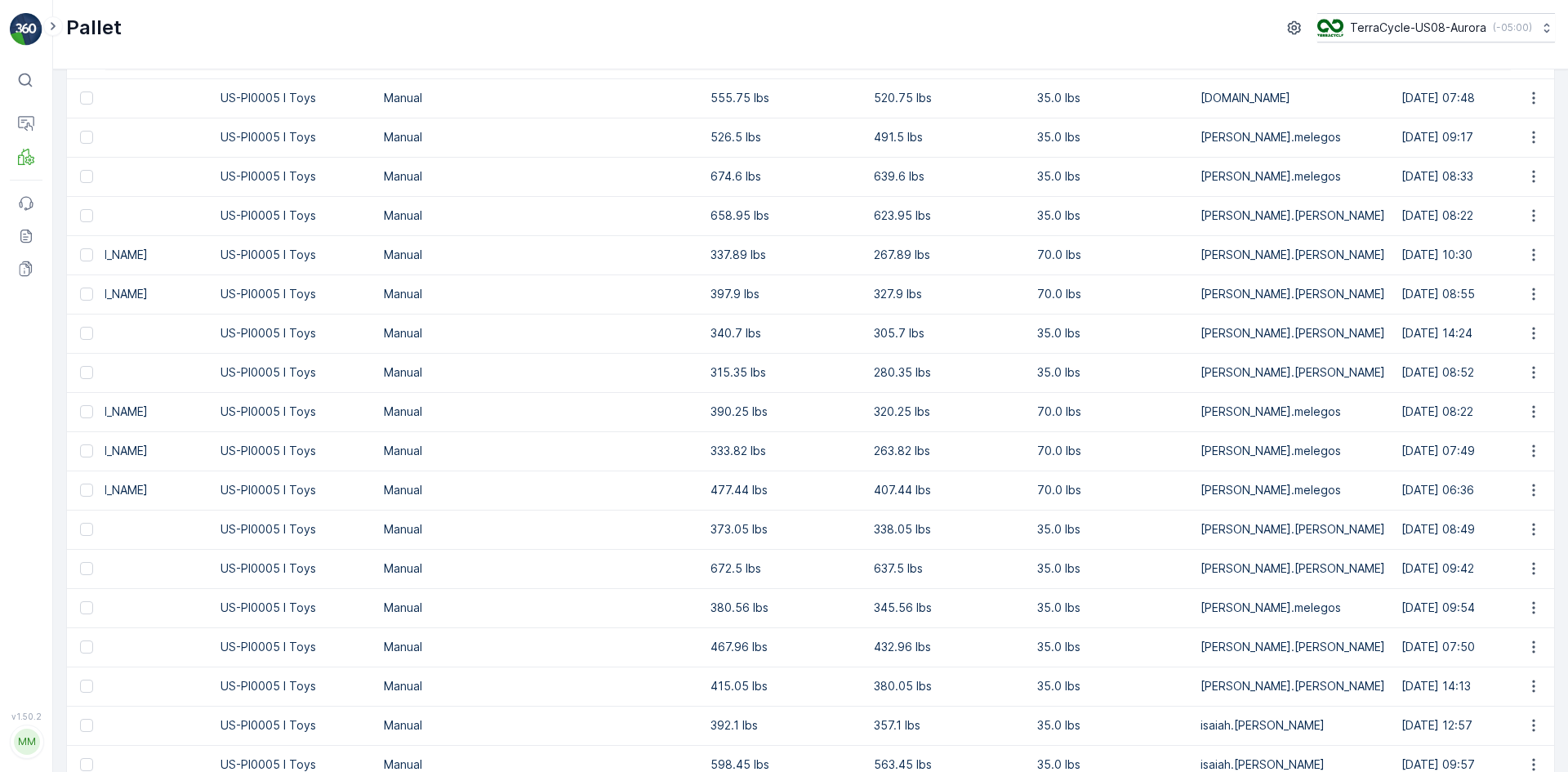
scroll to position [351, 0]
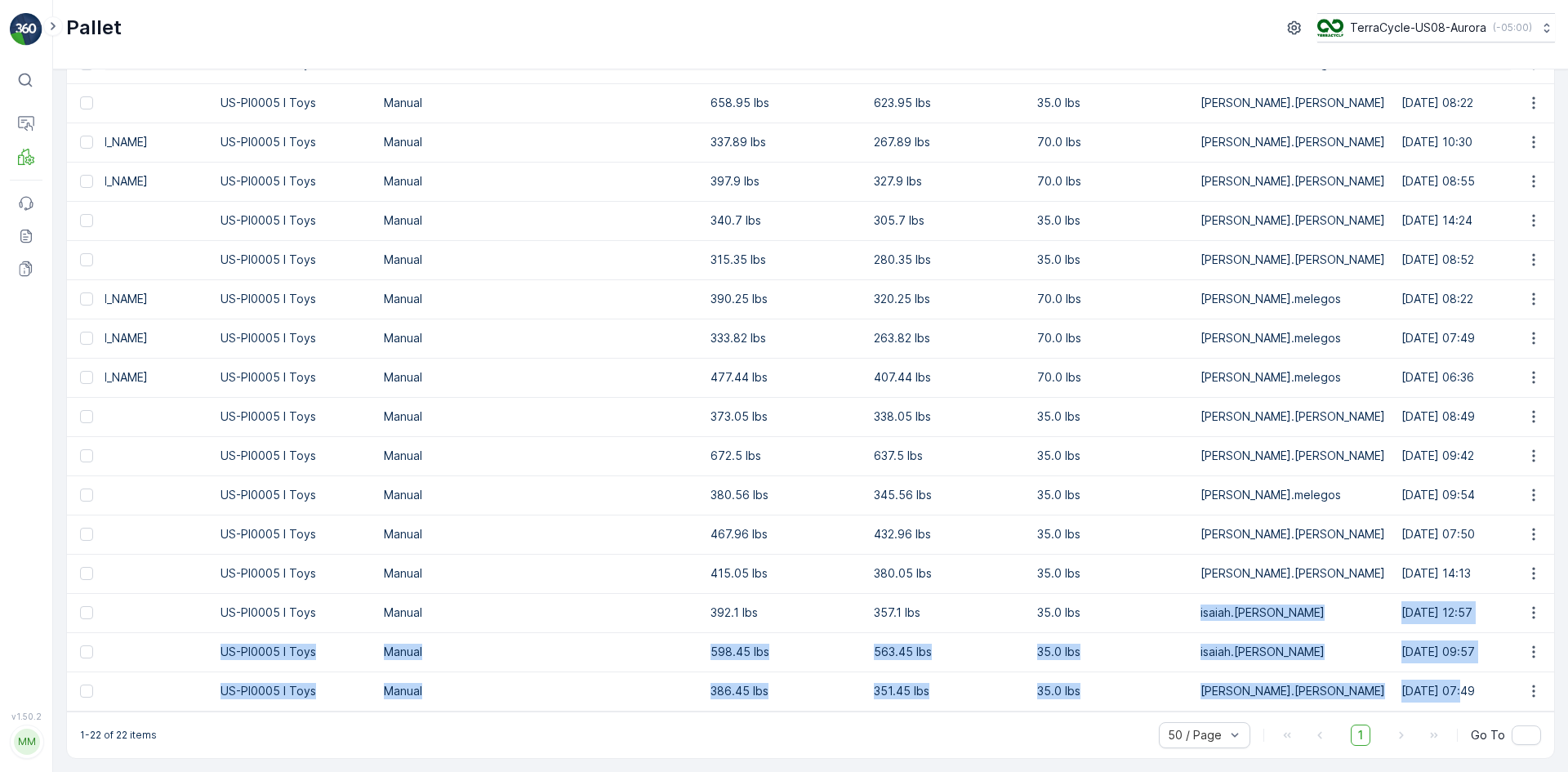
drag, startPoint x: 1385, startPoint y: 678, endPoint x: 1179, endPoint y: 599, distance: 220.6
click at [1179, 599] on tbody "Pallet_US08 #7389 Incoming In stock-Incoming Pallets US-PI0005 I Toys Manual 56…" at bounding box center [1138, 279] width 3236 height 862
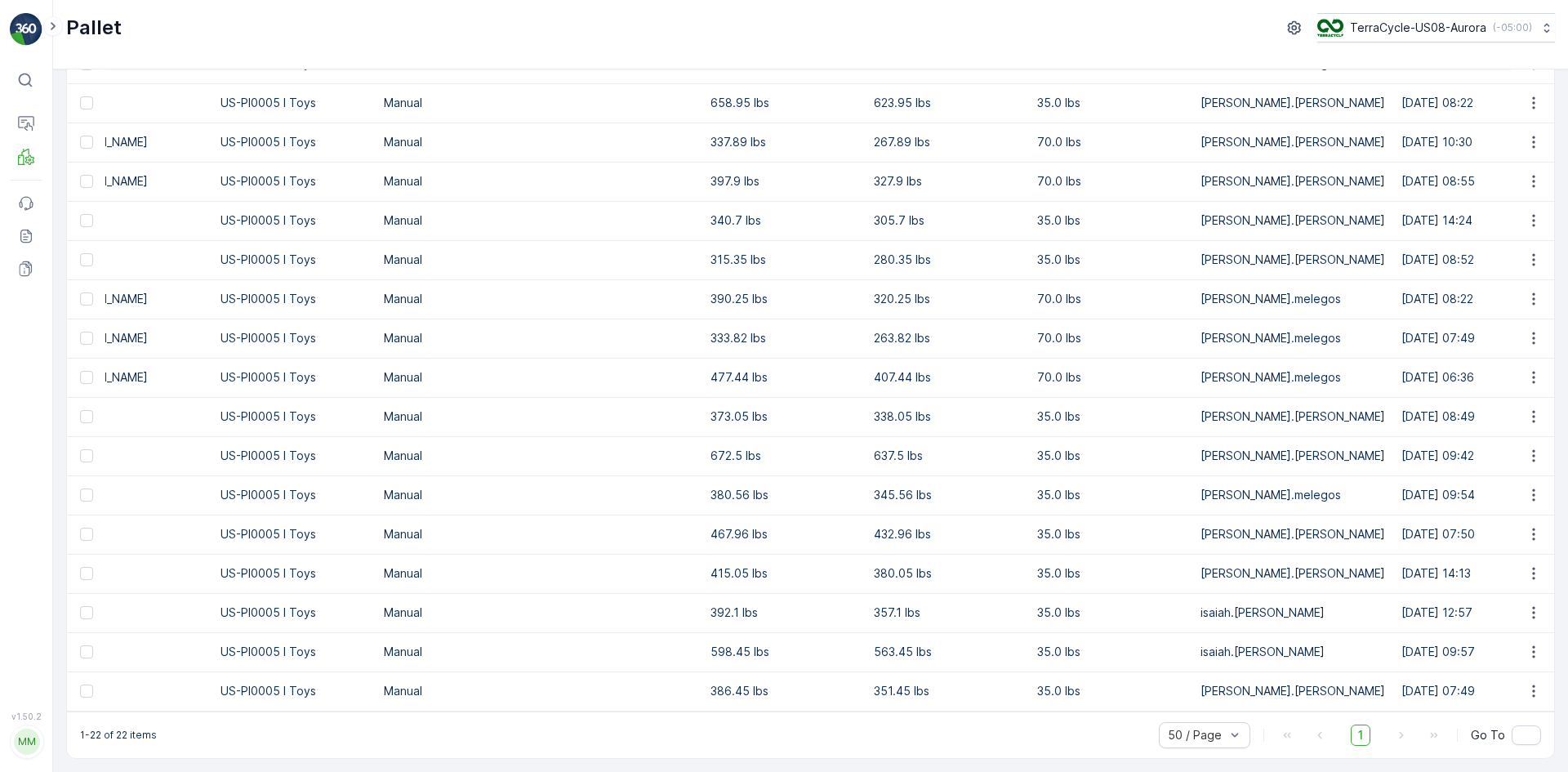
click at [1354, 562] on td "[PERSON_NAME].[PERSON_NAME]" at bounding box center [1293, 573] width 201 height 39
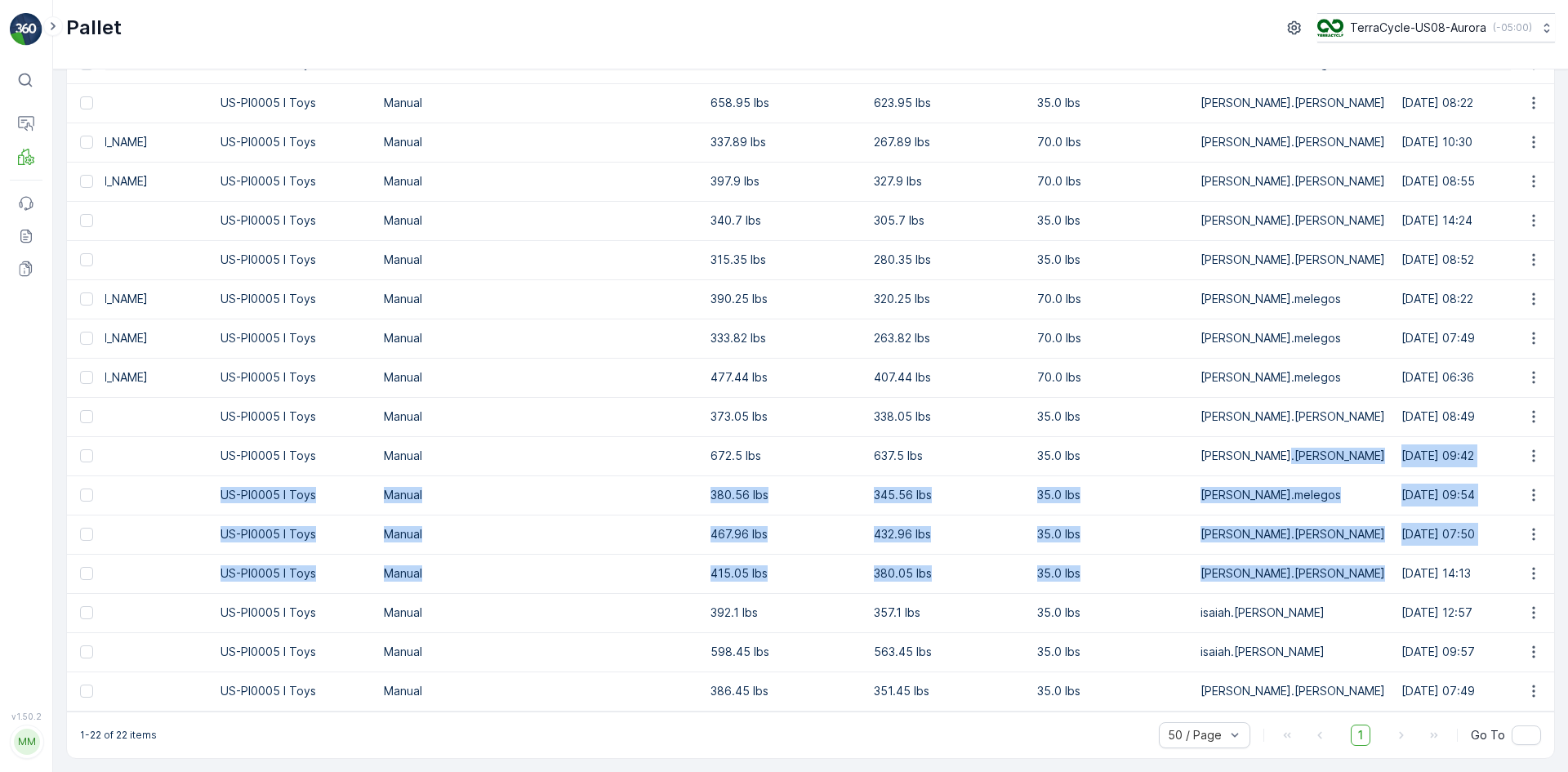
drag, startPoint x: 1362, startPoint y: 568, endPoint x: 1347, endPoint y: 442, distance: 126.9
click at [1347, 442] on tbody "Pallet_US08 #7389 Incoming In stock-Incoming Pallets US-PI0005 I Toys Manual 56…" at bounding box center [1138, 279] width 3236 height 862
click at [1393, 563] on td "06.01.2025 14:13" at bounding box center [1518, 573] width 251 height 39
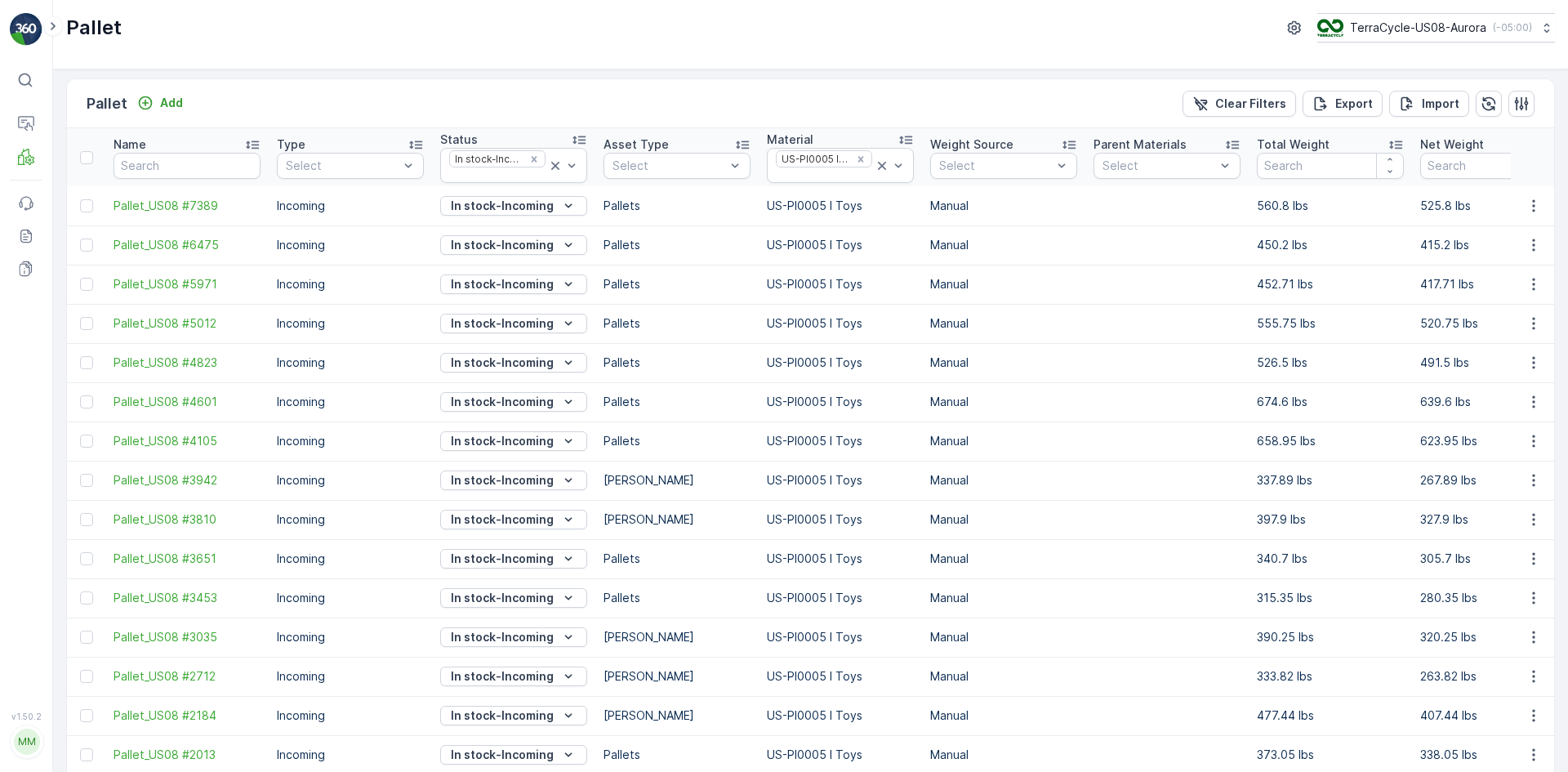
scroll to position [0, 0]
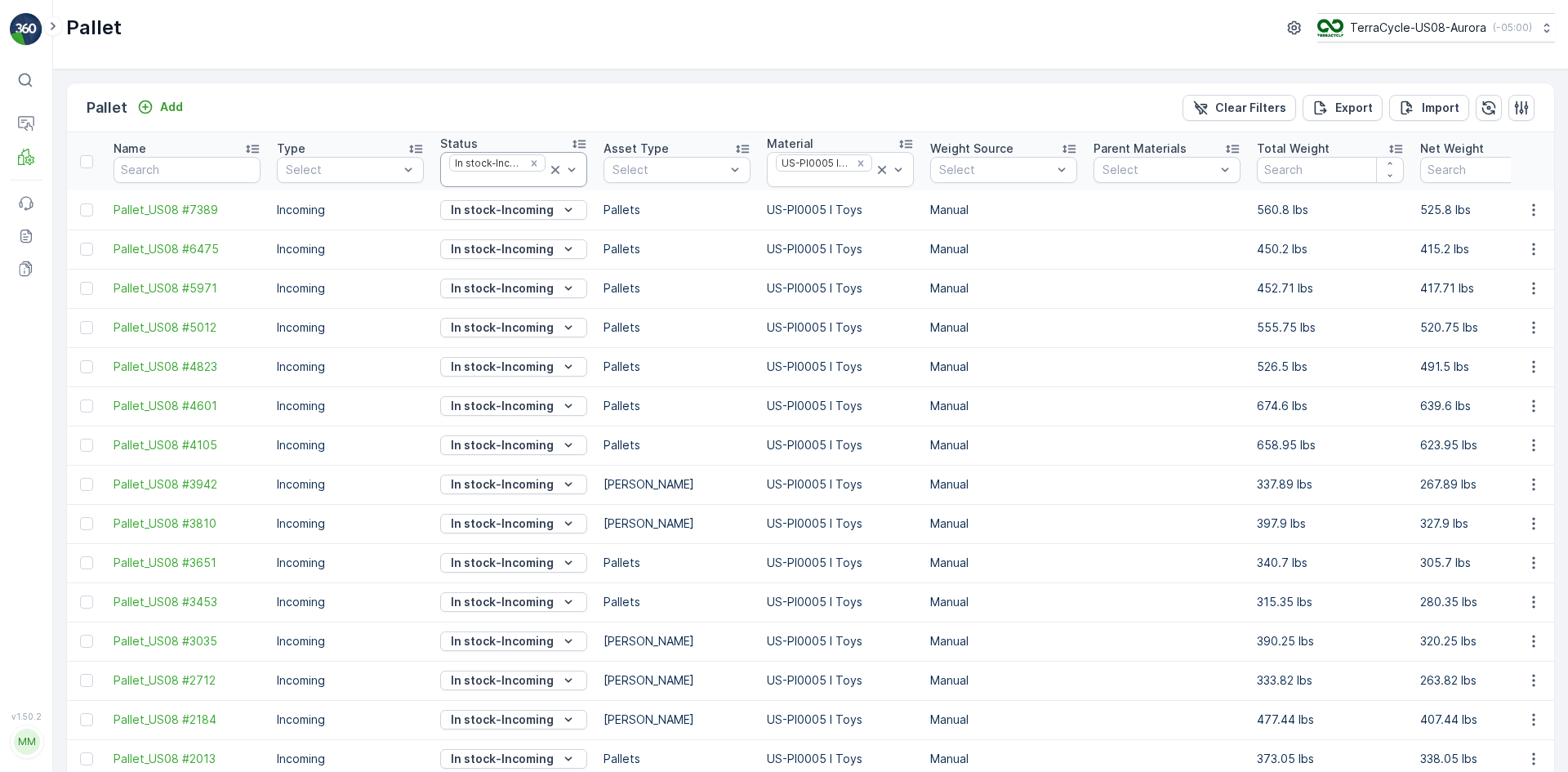
click at [556, 173] on icon at bounding box center [555, 170] width 16 height 16
click at [883, 170] on icon at bounding box center [882, 170] width 8 height 8
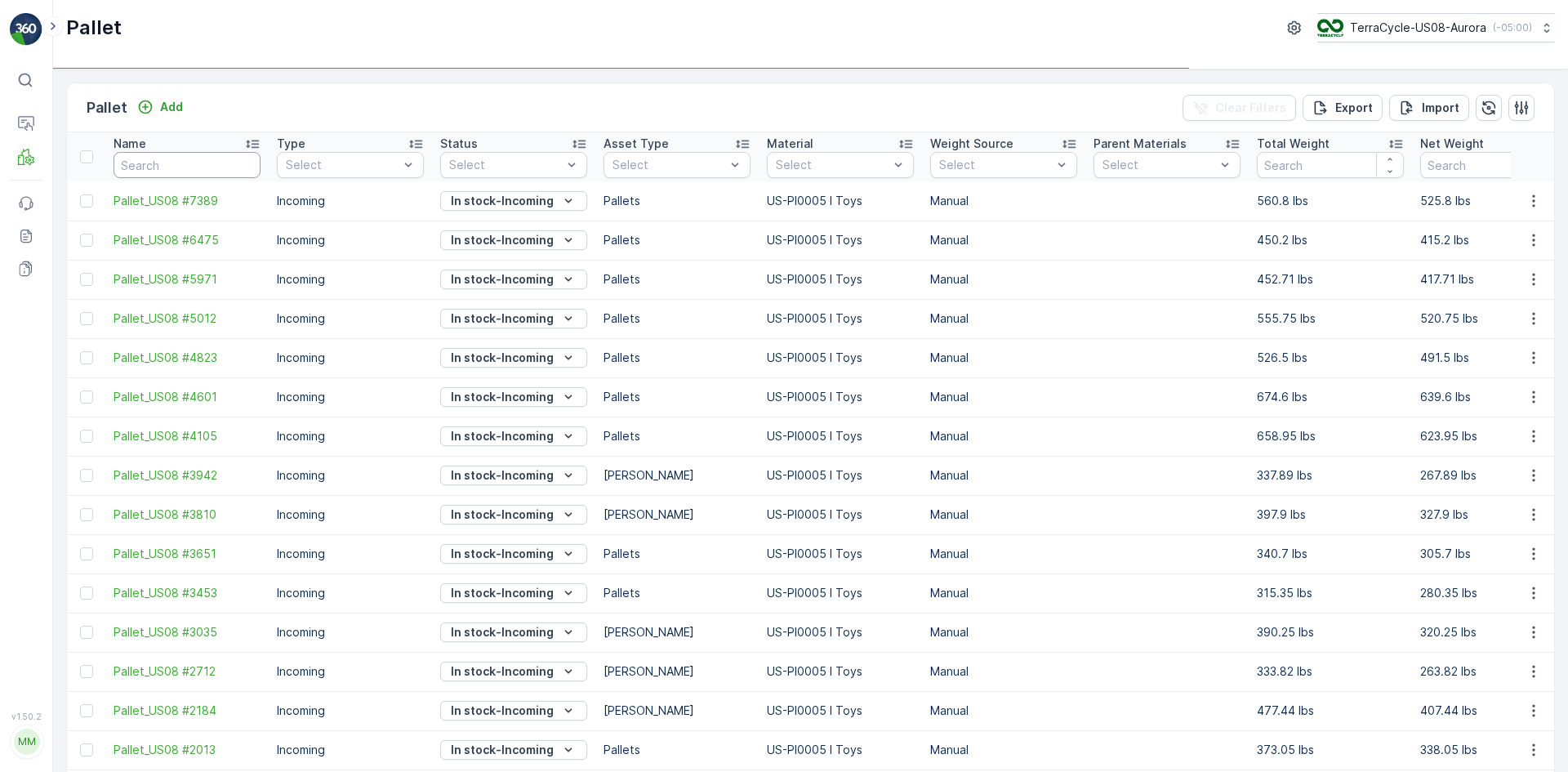
click at [198, 173] on input "text" at bounding box center [187, 165] width 147 height 26
click at [192, 173] on input "text" at bounding box center [187, 165] width 147 height 26
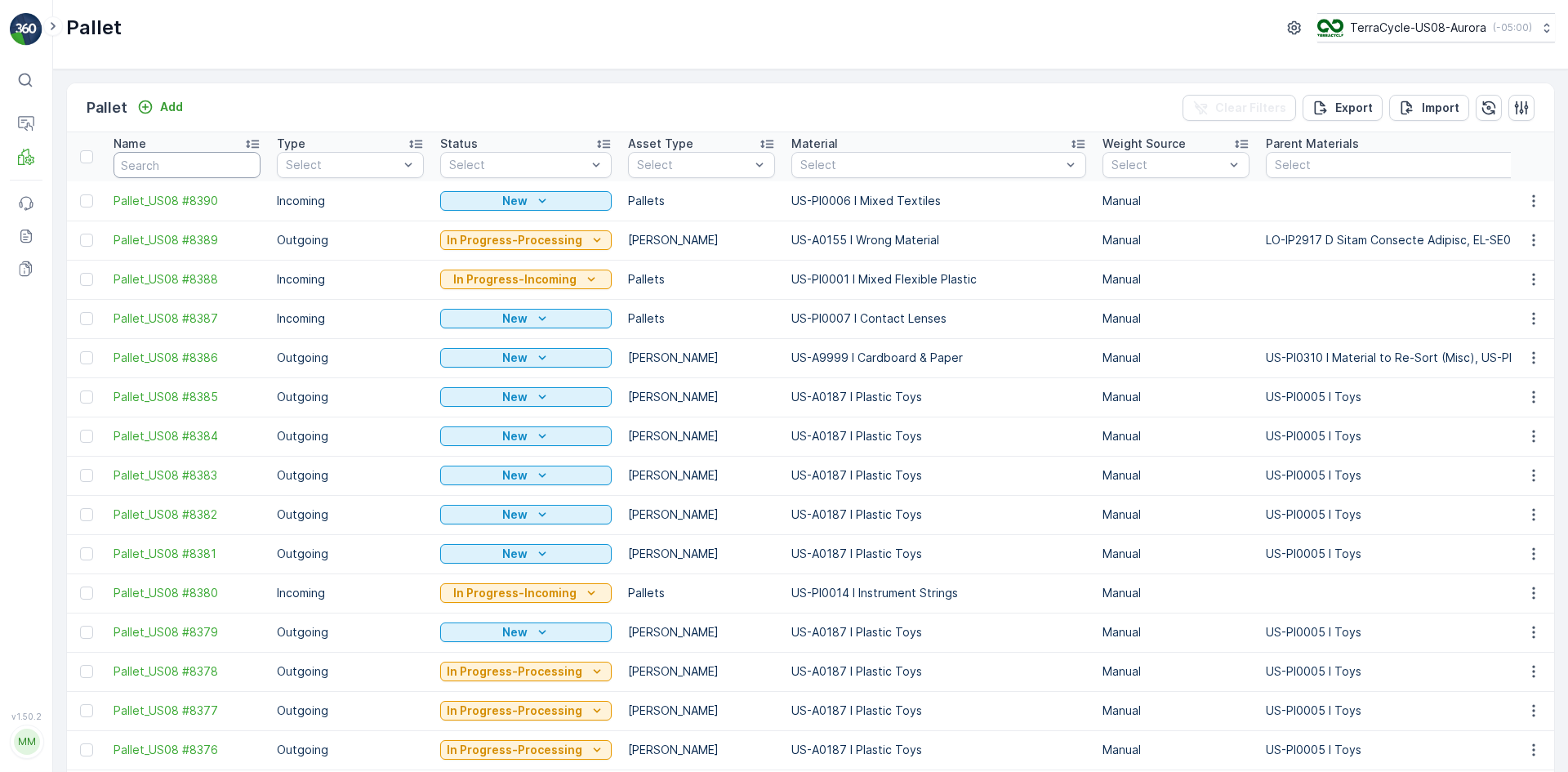
click at [204, 167] on input "text" at bounding box center [187, 165] width 147 height 26
type input "22587"
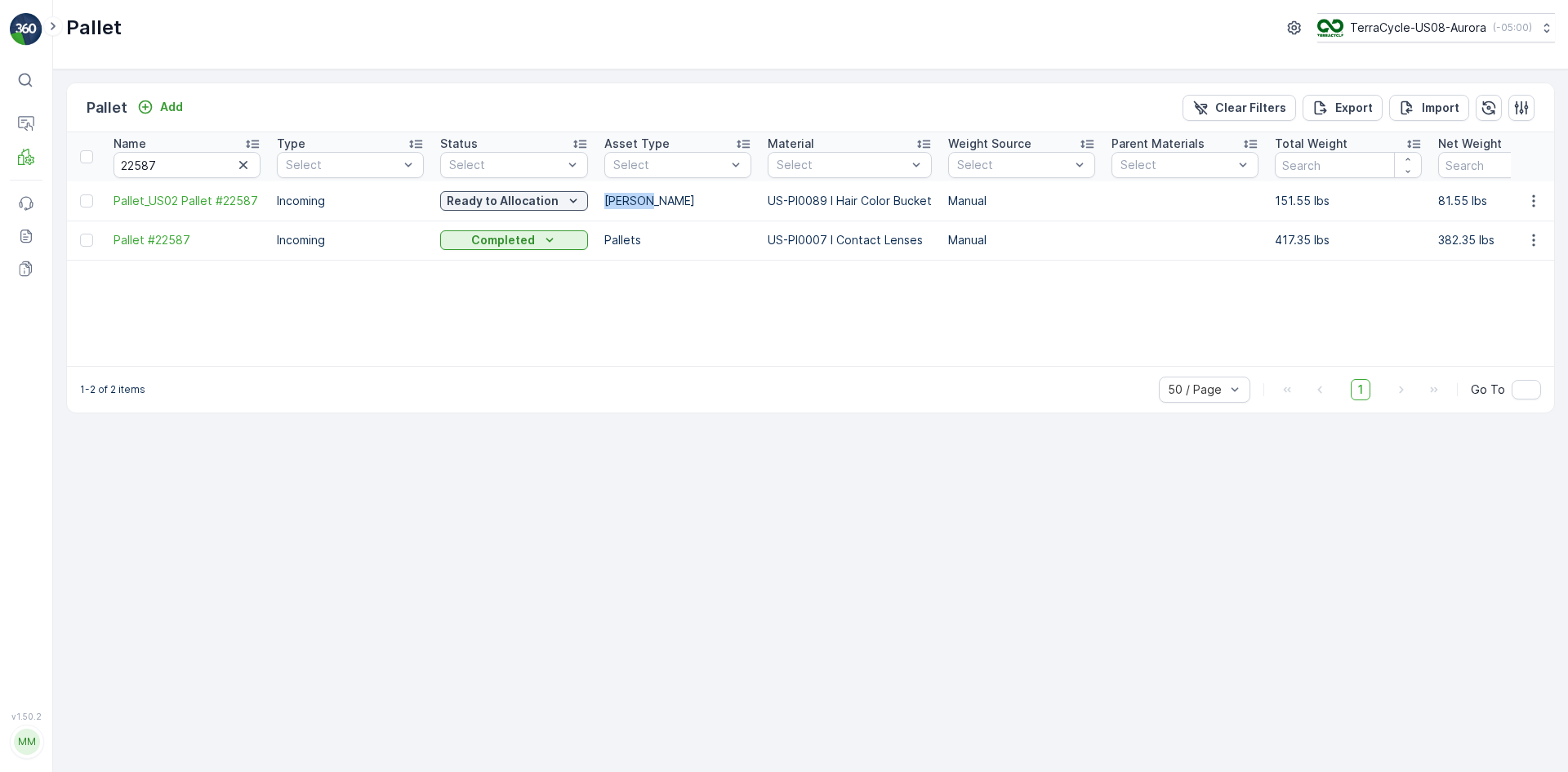
drag, startPoint x: 700, startPoint y: 200, endPoint x: 595, endPoint y: 198, distance: 105.0
click at [596, 198] on td "[PERSON_NAME]" at bounding box center [677, 201] width 163 height 39
click at [736, 318] on div "Name 22587 Type Select Status Select Asset Type Select Material Select Weight S…" at bounding box center [809, 248] width 1487 height 233
click at [746, 302] on div "Name 22587 Type Select Status Select Asset Type Select Material Select Weight S…" at bounding box center [809, 248] width 1487 height 233
